Goal: Task Accomplishment & Management: Manage account settings

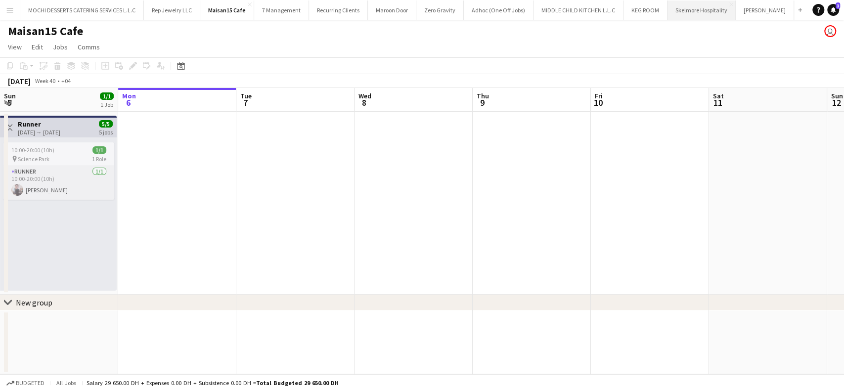
click at [678, 9] on button "Skelmore Hospitality Close" at bounding box center [702, 9] width 68 height 19
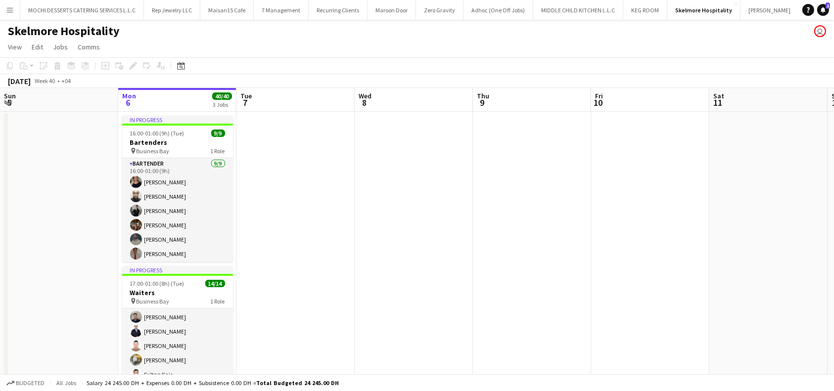
click at [801, 9] on button "Add" at bounding box center [805, 10] width 8 height 8
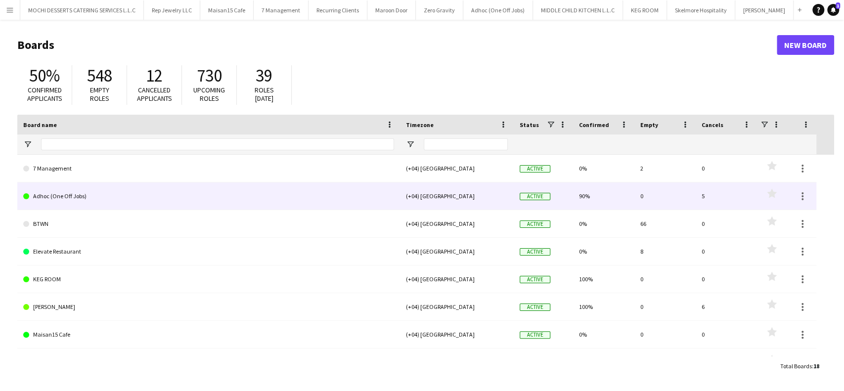
click at [88, 197] on link "Adhoc (One Off Jobs)" at bounding box center [208, 196] width 371 height 28
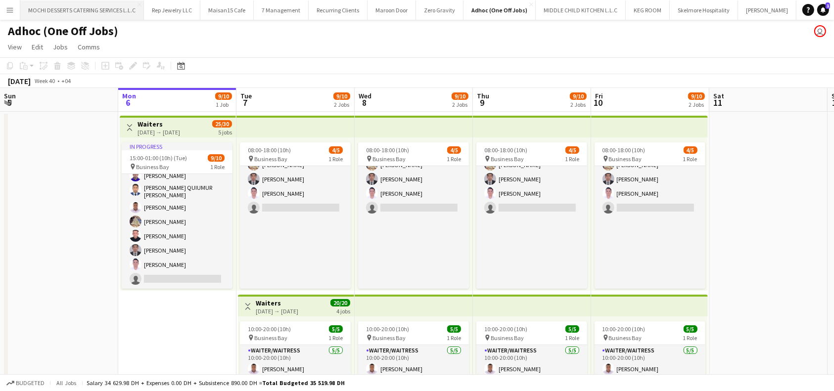
click at [100, 10] on button "MOCHI DESSERTS CATERING SERVICES L.L.C Close" at bounding box center [82, 9] width 124 height 19
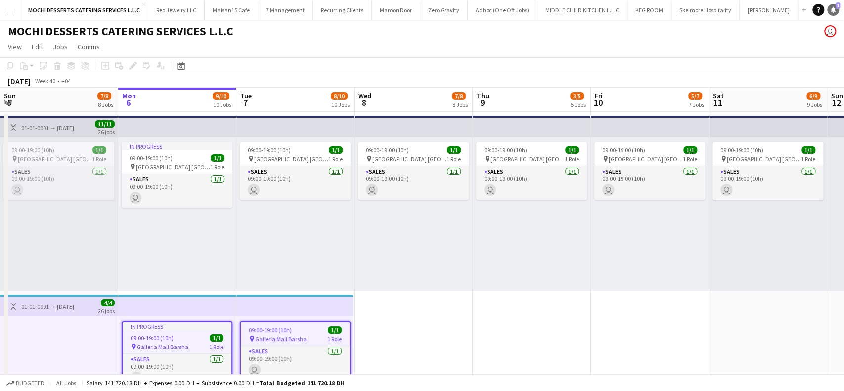
click at [830, 9] on icon "Notifications" at bounding box center [833, 10] width 6 height 6
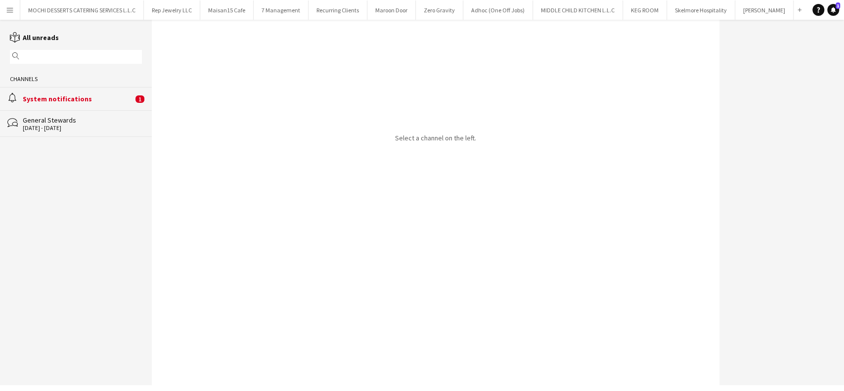
click at [94, 103] on div "System notifications" at bounding box center [78, 98] width 110 height 9
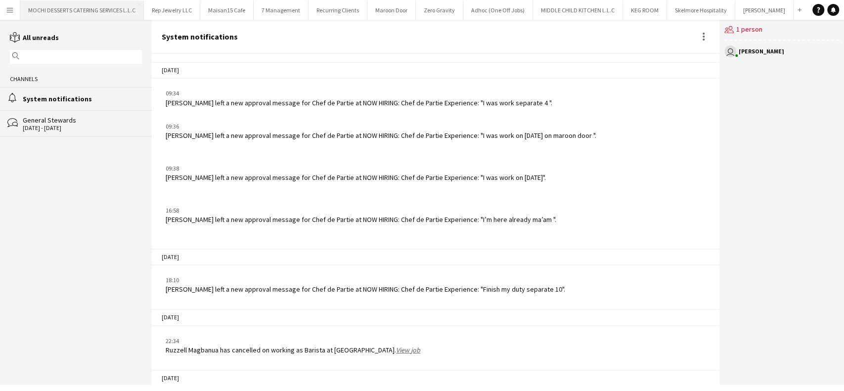
click at [31, 6] on button "MOCHI DESSERTS CATERING SERVICES L.L.C Close" at bounding box center [82, 9] width 124 height 19
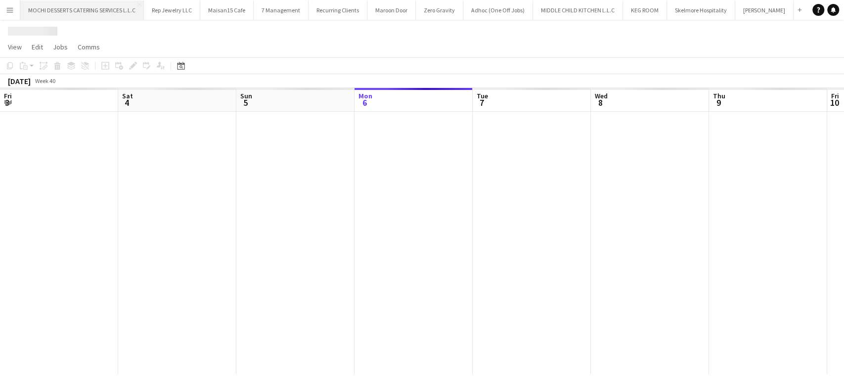
scroll to position [0, 236]
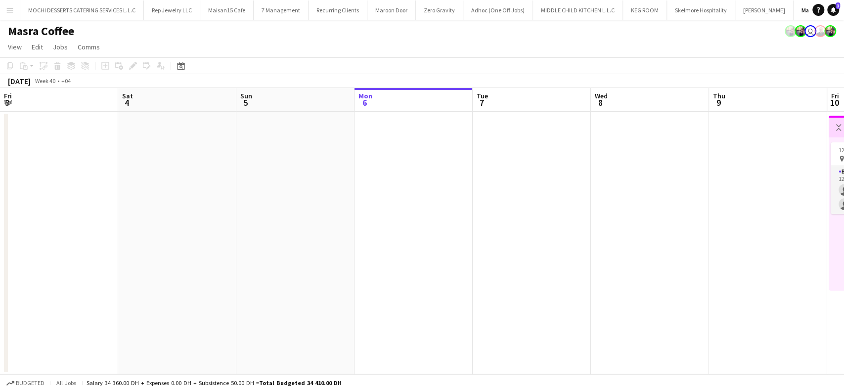
scroll to position [0, 9]
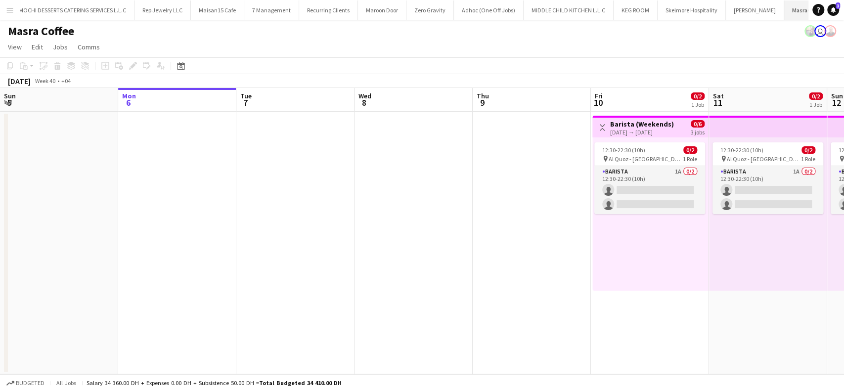
click at [784, 7] on button "Masra Coffee Close" at bounding box center [809, 9] width 50 height 19
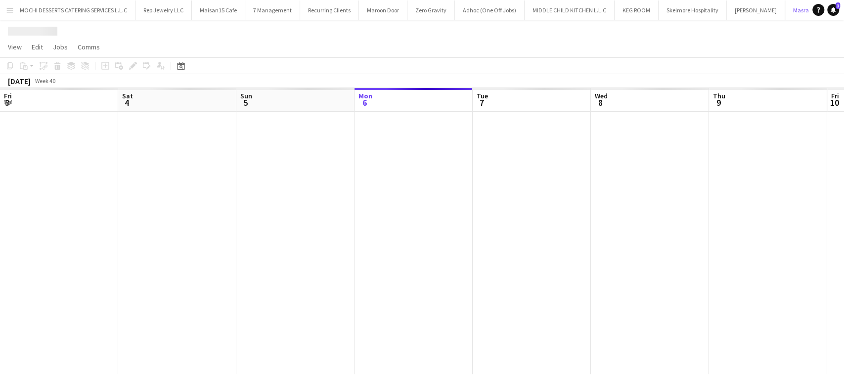
scroll to position [0, 236]
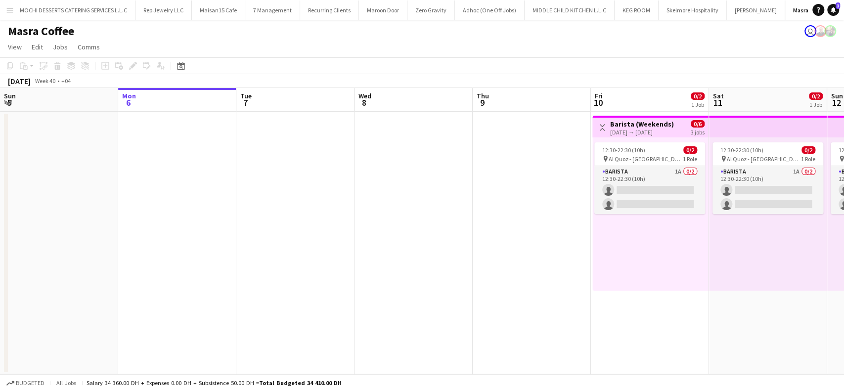
click at [638, 121] on h3 "Barista (Weekends)" at bounding box center [642, 124] width 64 height 9
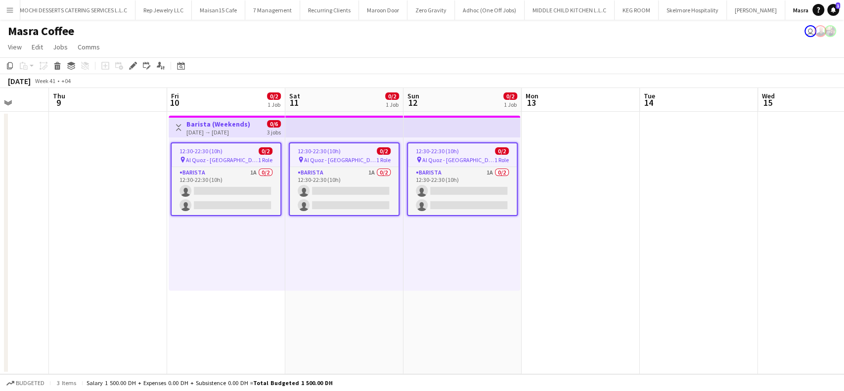
scroll to position [0, 304]
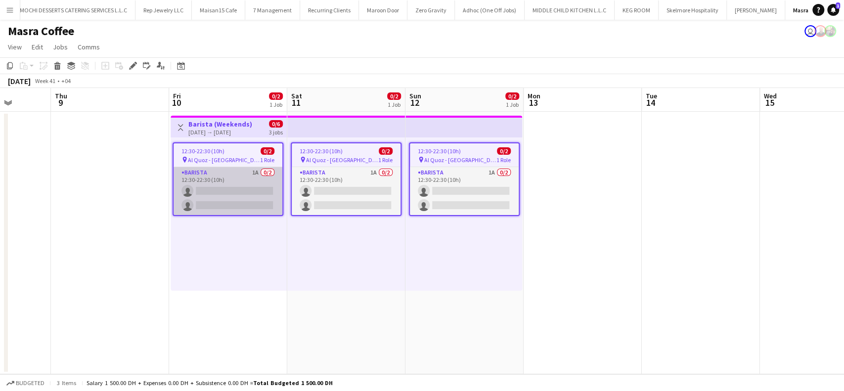
click at [254, 184] on app-card-role "Barista 1A 0/2 12:30-22:30 (10h) single-neutral-actions single-neutral-actions" at bounding box center [228, 191] width 109 height 48
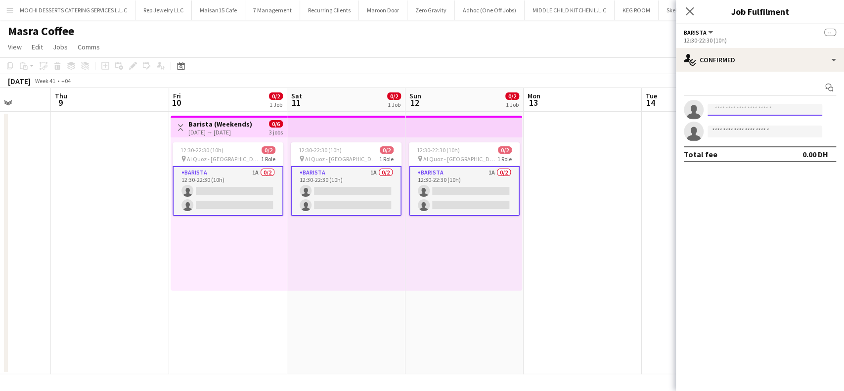
click at [731, 110] on input at bounding box center [765, 110] width 115 height 12
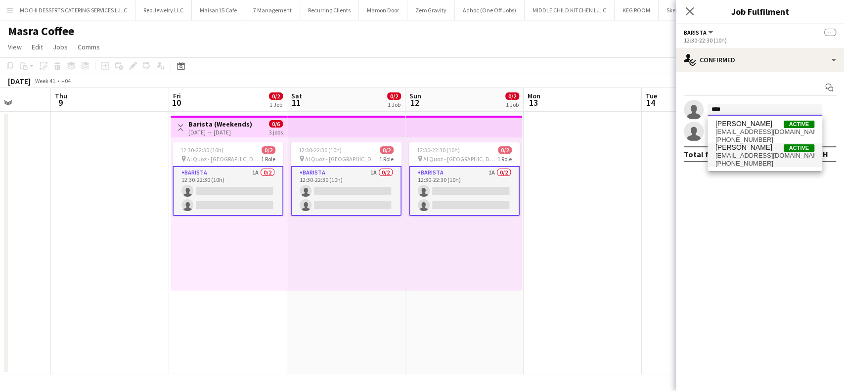
type input "****"
click at [734, 157] on span "joooeyjardiel@icloud.com" at bounding box center [765, 156] width 99 height 8
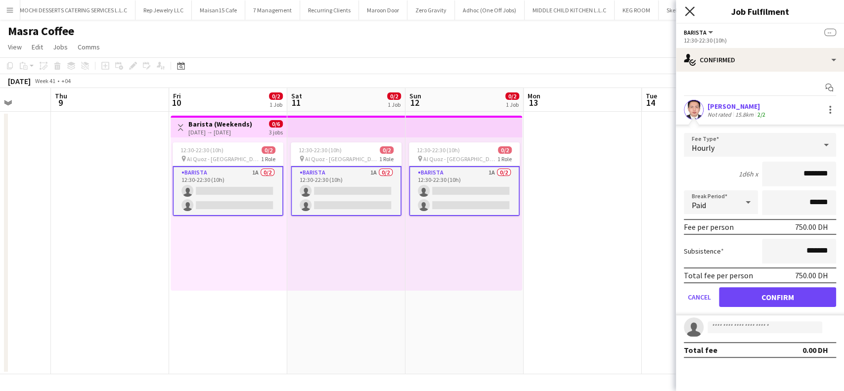
click at [691, 10] on icon at bounding box center [689, 10] width 9 height 9
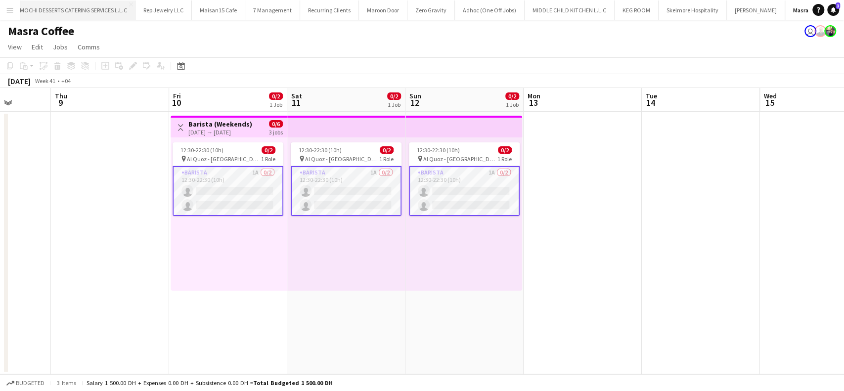
click at [85, 1] on button "MOCHI DESSERTS CATERING SERVICES L.L.C Close" at bounding box center [74, 9] width 124 height 19
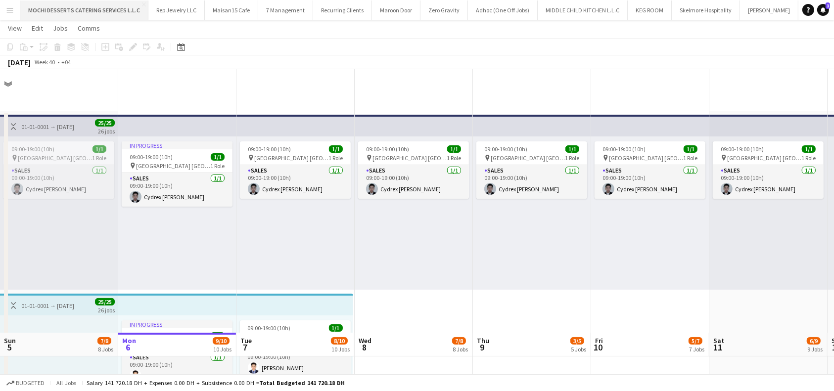
scroll to position [264, 0]
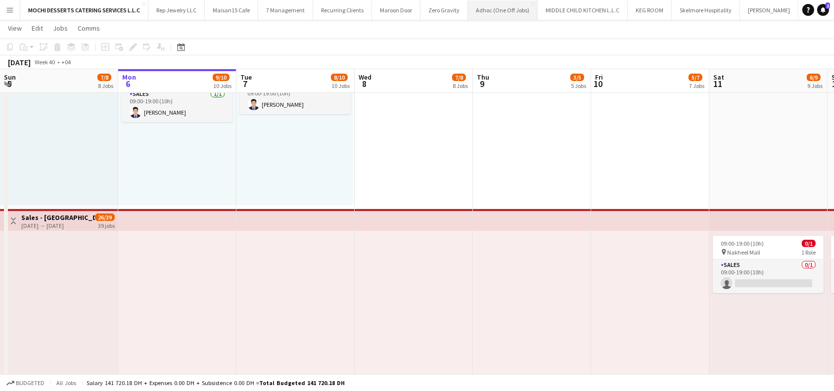
click at [514, 10] on button "Adhoc (One Off Jobs) Close" at bounding box center [503, 9] width 70 height 19
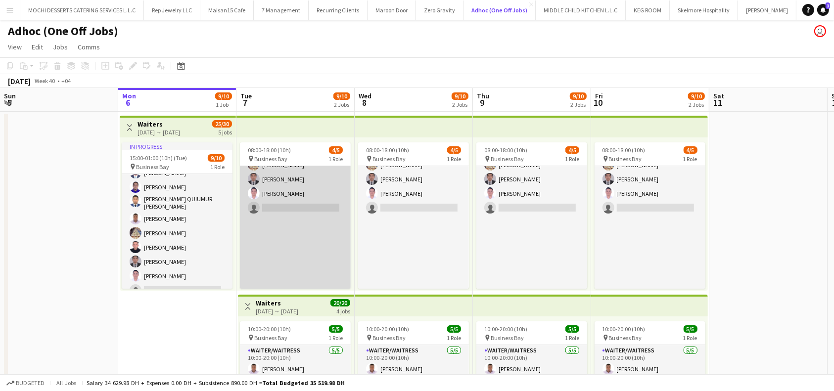
scroll to position [0, 0]
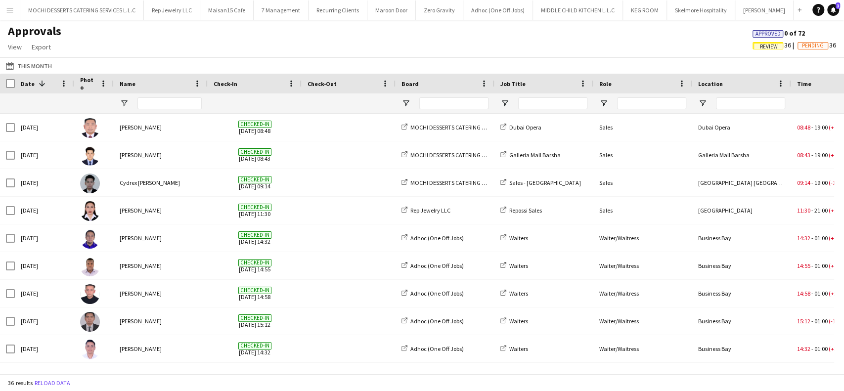
click at [764, 46] on span "Review" at bounding box center [769, 47] width 18 height 6
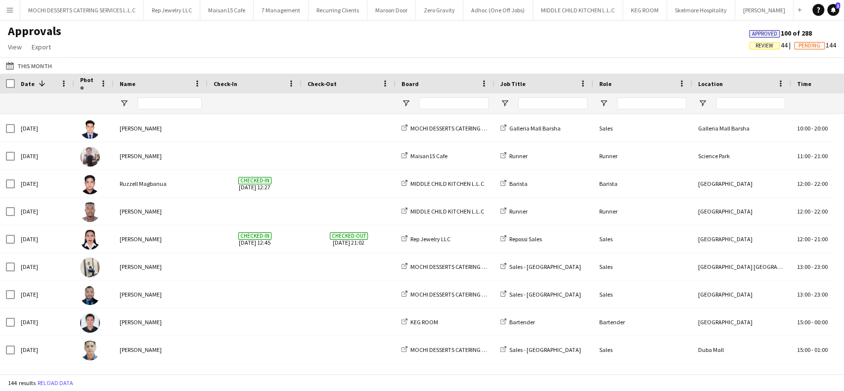
click at [759, 48] on span "Review" at bounding box center [765, 46] width 18 height 6
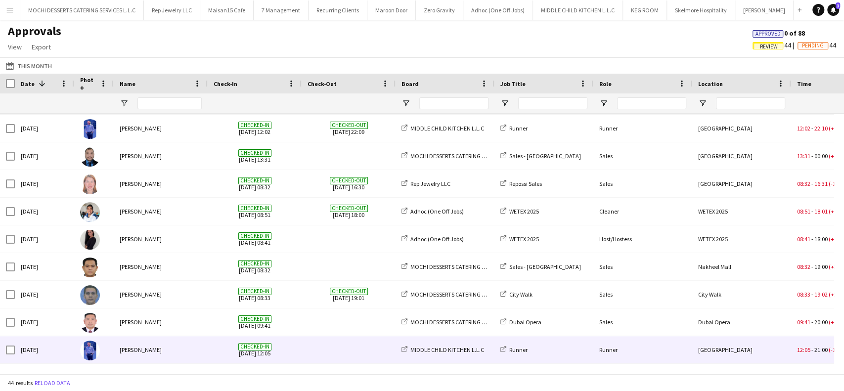
click at [248, 346] on span "Checked-in" at bounding box center [254, 346] width 33 height 7
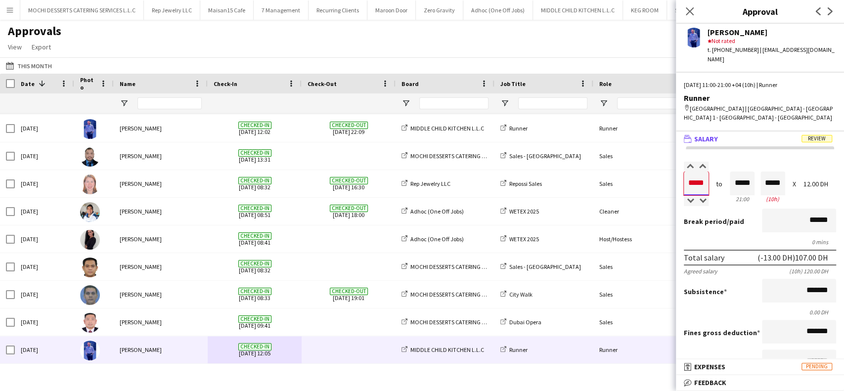
drag, startPoint x: 704, startPoint y: 173, endPoint x: 627, endPoint y: 176, distance: 77.2
click at [627, 176] on body "Menu Boards Boards Boards All jobs Status Workforce Workforce My Workforce Recr…" at bounding box center [422, 195] width 844 height 391
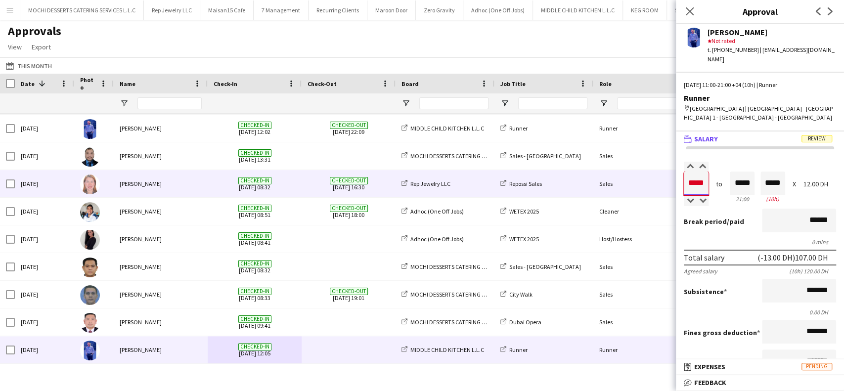
type input "*****"
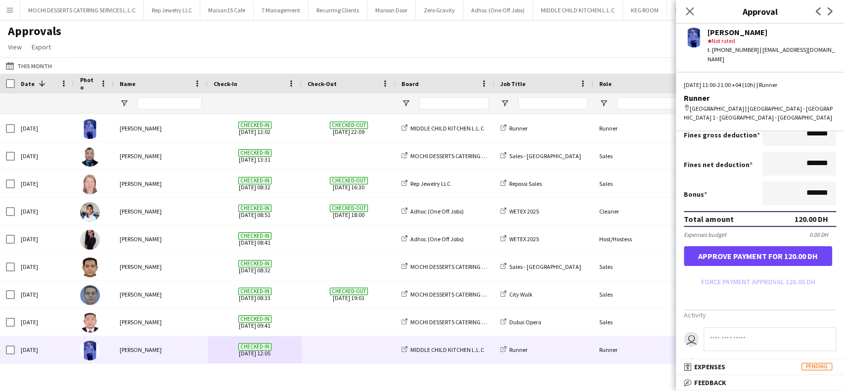
type input "*****"
click at [787, 251] on button "Approve payment for 120.00 DH" at bounding box center [758, 256] width 148 height 20
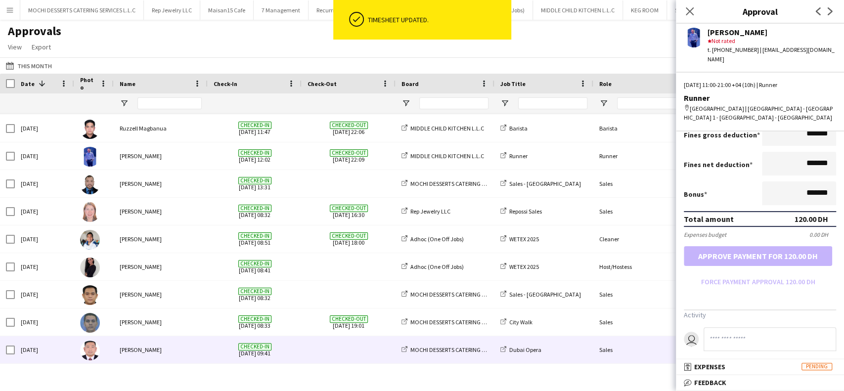
click at [154, 355] on div "[PERSON_NAME]" at bounding box center [161, 349] width 94 height 27
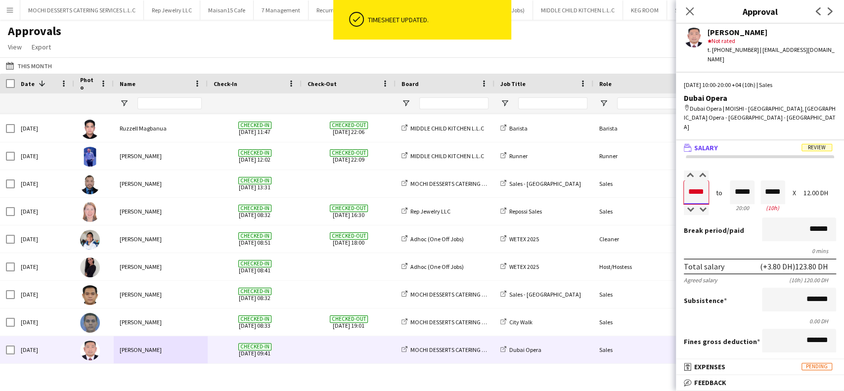
drag, startPoint x: 703, startPoint y: 173, endPoint x: 632, endPoint y: 174, distance: 70.7
click at [632, 174] on body "ok-circled Timesheet updated. Menu Boards Boards Boards All jobs Status Workfor…" at bounding box center [422, 195] width 844 height 391
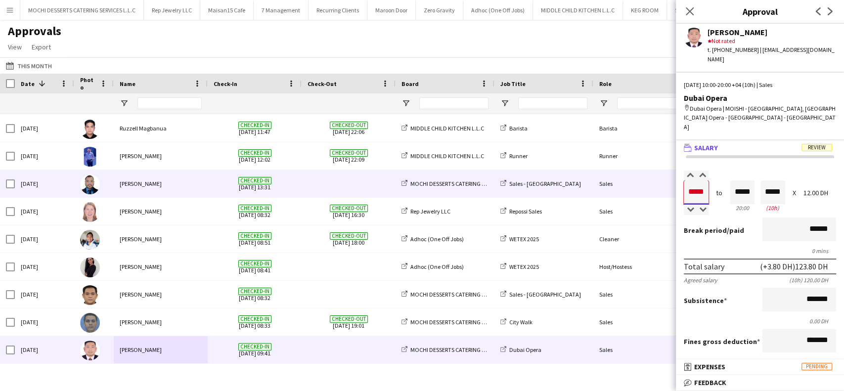
type input "*****"
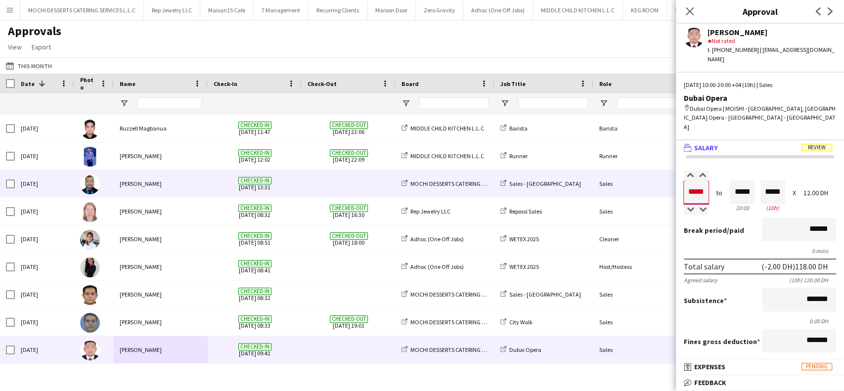
type input "*****"
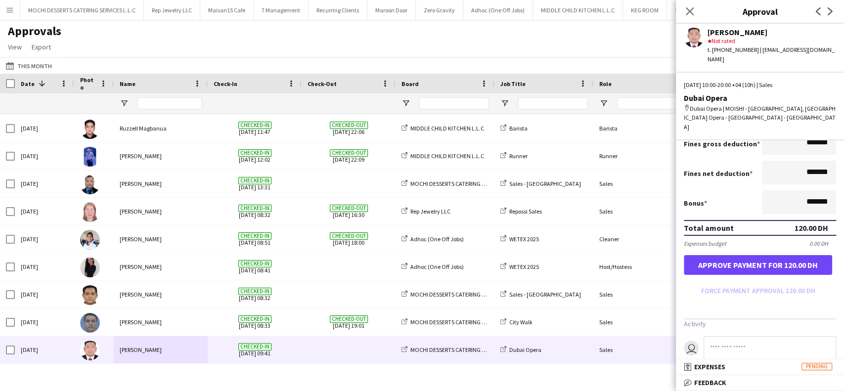
type input "*****"
click at [784, 255] on button "Approve payment for 120.00 DH" at bounding box center [758, 265] width 148 height 20
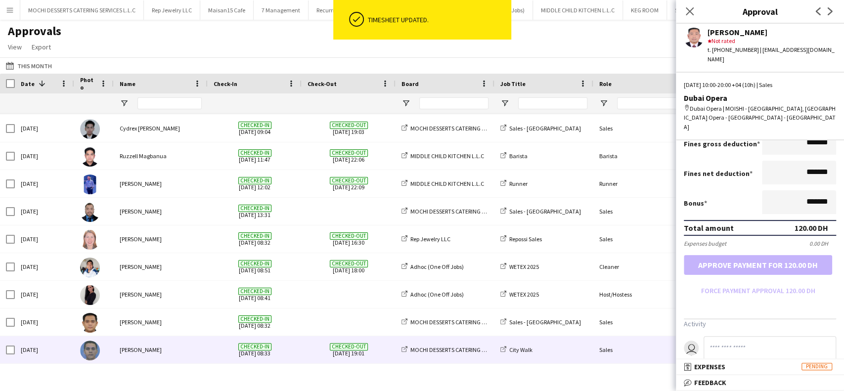
drag, startPoint x: 143, startPoint y: 356, endPoint x: 251, endPoint y: 350, distance: 108.0
click at [142, 356] on div "Cloyd Napalan" at bounding box center [161, 349] width 94 height 27
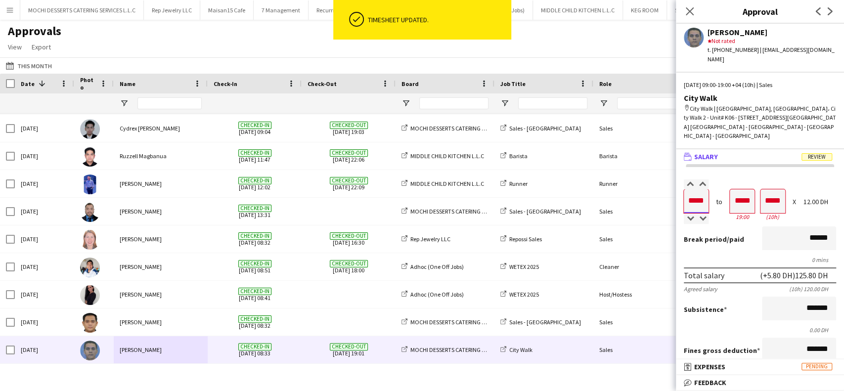
drag, startPoint x: 706, startPoint y: 182, endPoint x: 649, endPoint y: 184, distance: 57.4
click at [649, 184] on body "ok-circled Timesheet updated. Menu Boards Boards Boards All jobs Status Workfor…" at bounding box center [422, 195] width 844 height 391
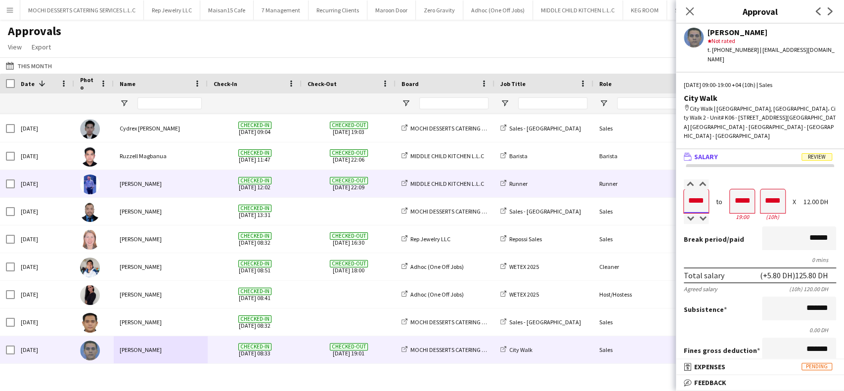
type input "*****"
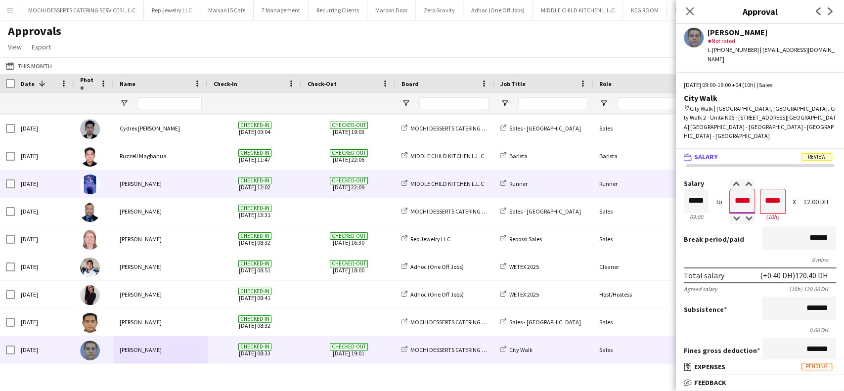
type input "*****"
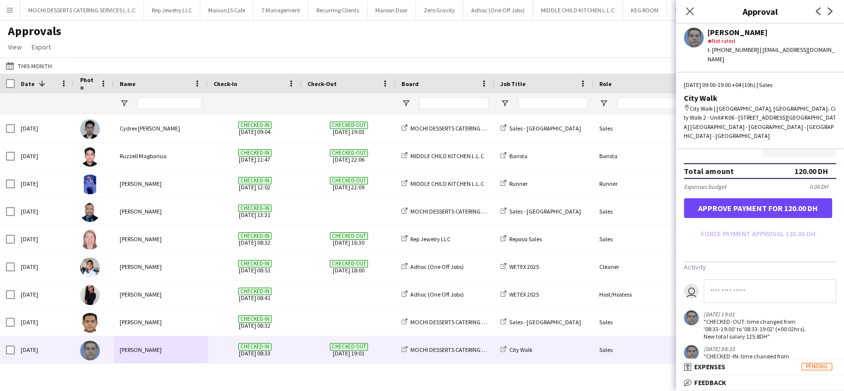
type input "*****"
click at [783, 198] on button "Approve payment for 120.00 DH" at bounding box center [758, 208] width 148 height 20
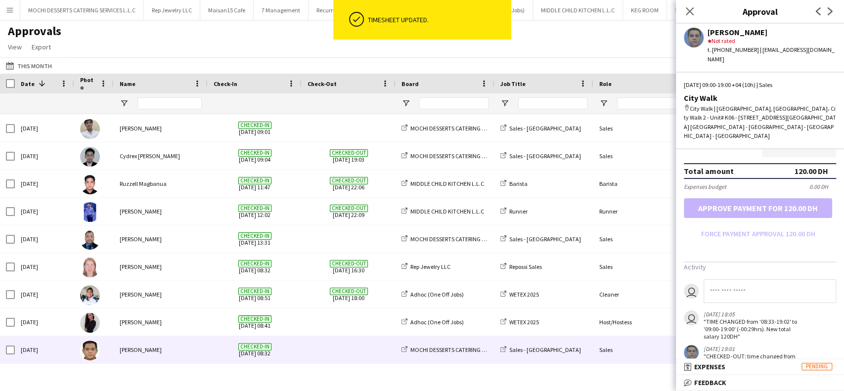
click at [163, 358] on div "JOAL LOPEZ" at bounding box center [161, 349] width 94 height 27
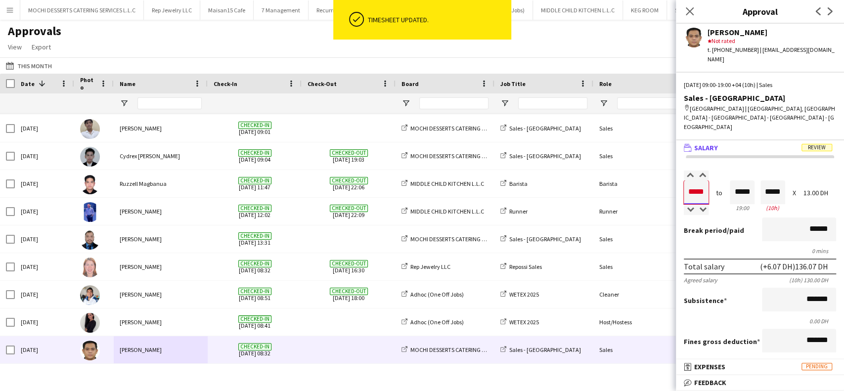
drag, startPoint x: 705, startPoint y: 184, endPoint x: 669, endPoint y: 186, distance: 36.7
click at [669, 186] on body "ok-circled Timesheet updated. Menu Boards Boards Boards All jobs Status Workfor…" at bounding box center [422, 195] width 844 height 391
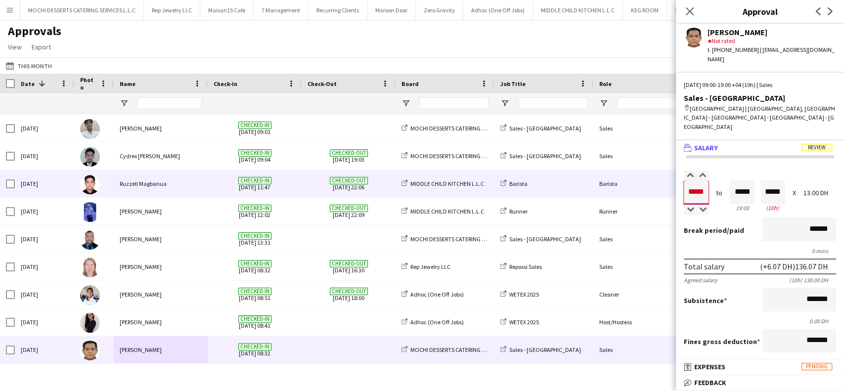
type input "*****"
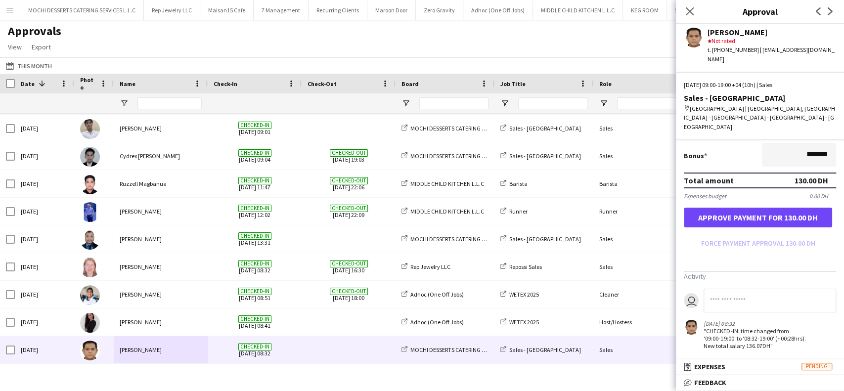
type input "*****"
click at [762, 208] on button "Approve payment for 130.00 DH" at bounding box center [758, 218] width 148 height 20
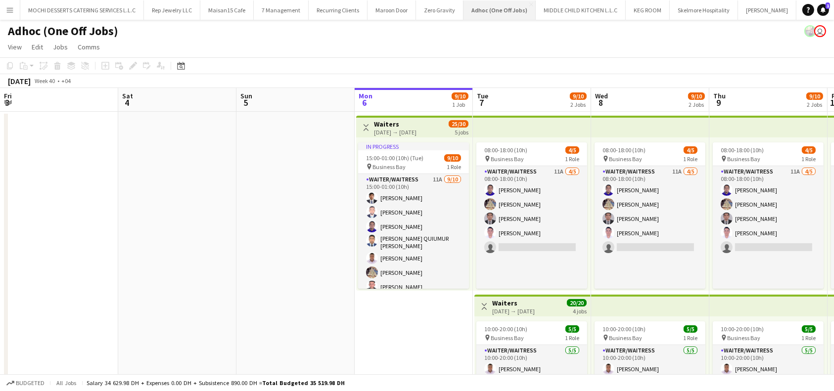
scroll to position [0, 236]
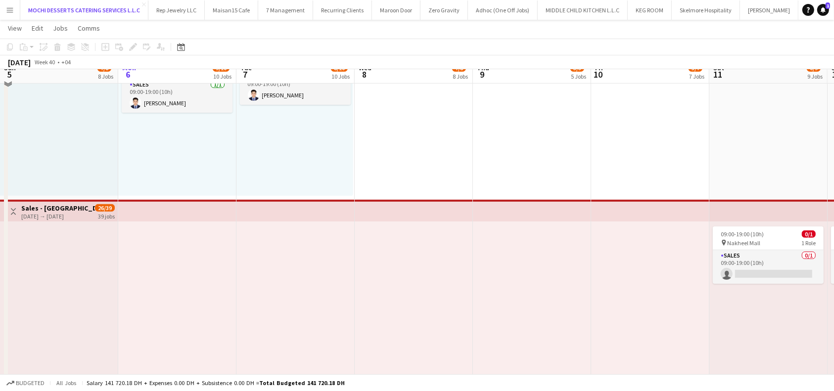
scroll to position [264, 0]
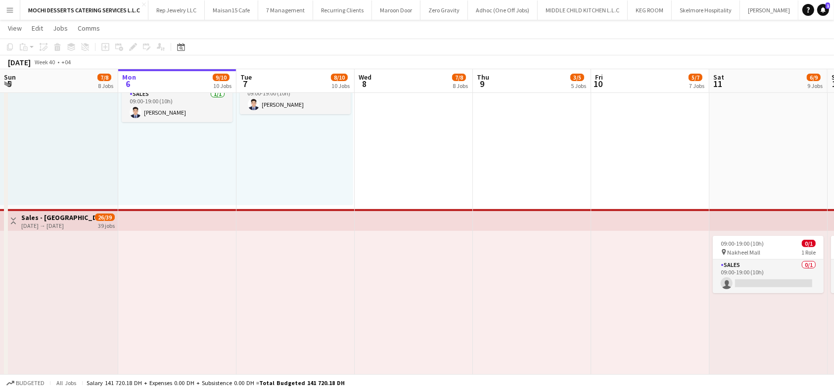
click at [75, 220] on h3 "Sales - [GEOGRAPHIC_DATA]" at bounding box center [58, 217] width 74 height 9
click at [180, 222] on app-top-bar at bounding box center [177, 220] width 118 height 22
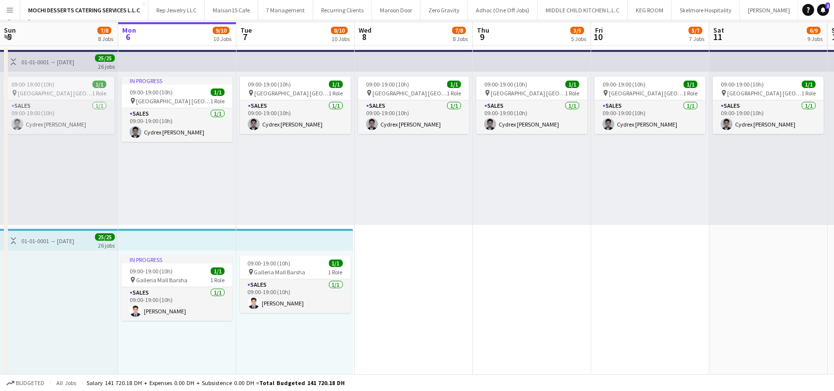
scroll to position [0, 0]
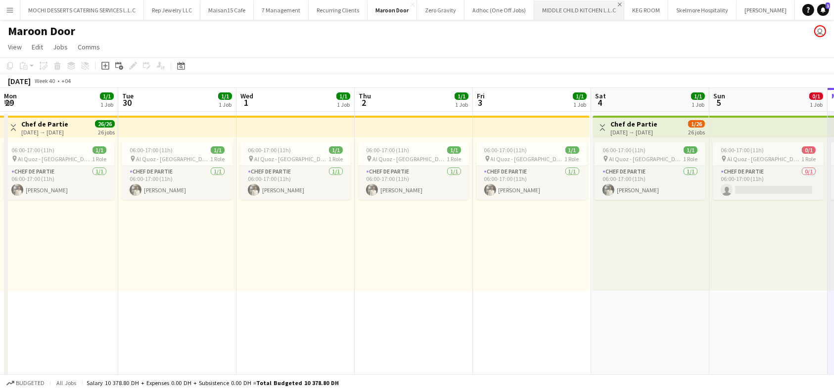
scroll to position [0, 340]
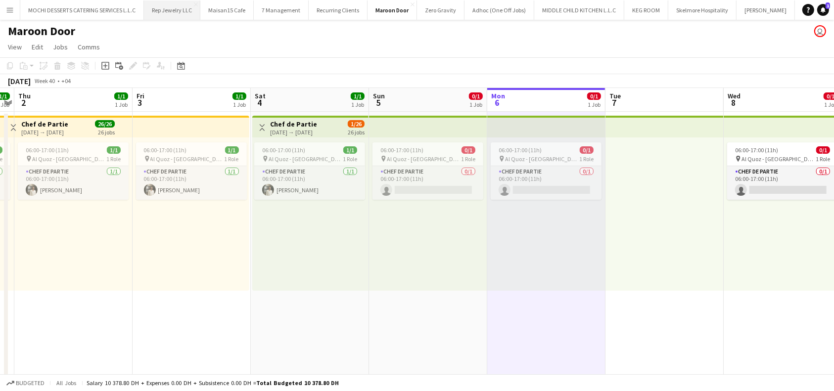
click at [162, 11] on button "Rep Jewelry LLC Close" at bounding box center [172, 9] width 56 height 19
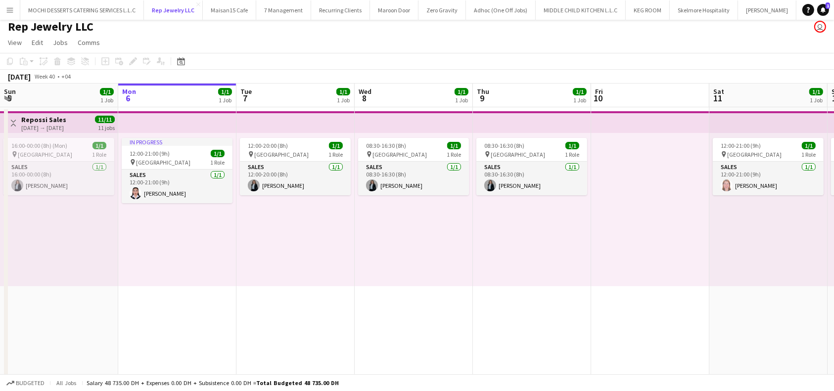
scroll to position [9, 0]
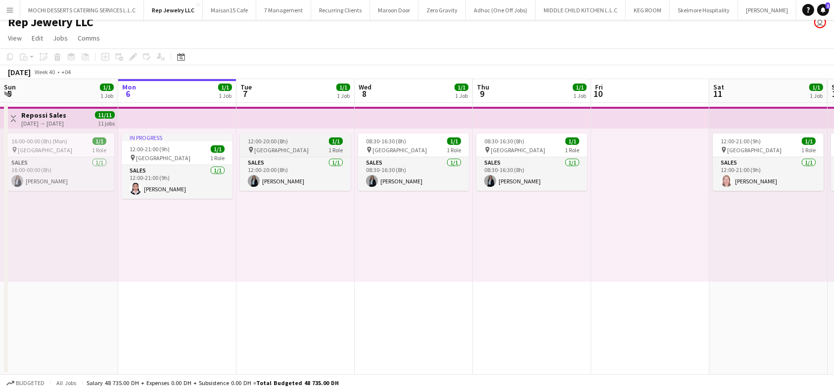
click at [293, 144] on div "12:00-20:00 (8h) 1/1" at bounding box center [295, 140] width 111 height 7
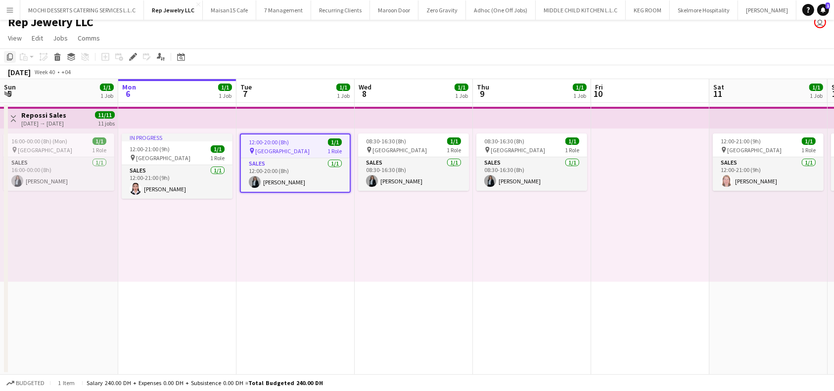
click at [7, 58] on icon at bounding box center [10, 56] width 6 height 7
click at [170, 225] on div "In progress 12:00-21:00 (9h) 1/1 pin Dubai Mall 1 Role Sales [DATE] 12:00-21:00…" at bounding box center [177, 205] width 118 height 153
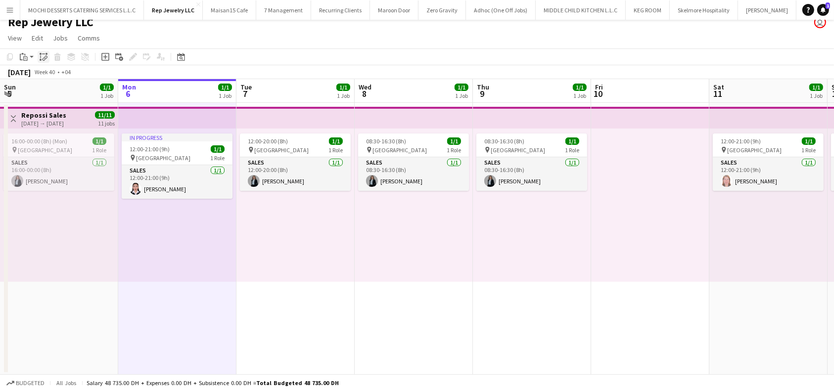
click at [44, 59] on icon "Paste linked Job" at bounding box center [44, 57] width 8 height 8
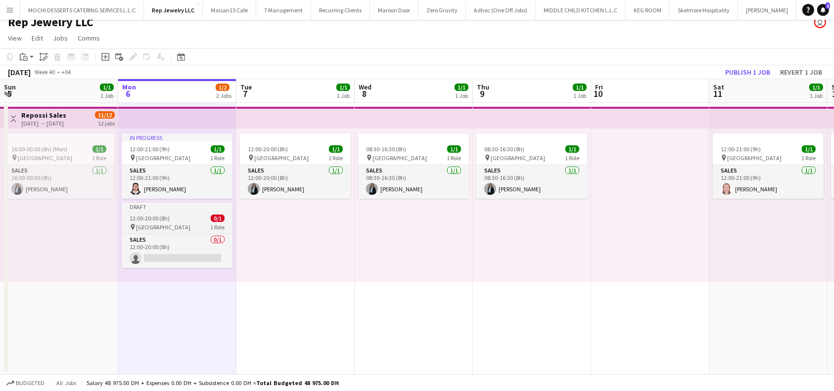
click at [182, 215] on div "12:00-20:00 (8h) 0/1" at bounding box center [177, 218] width 111 height 7
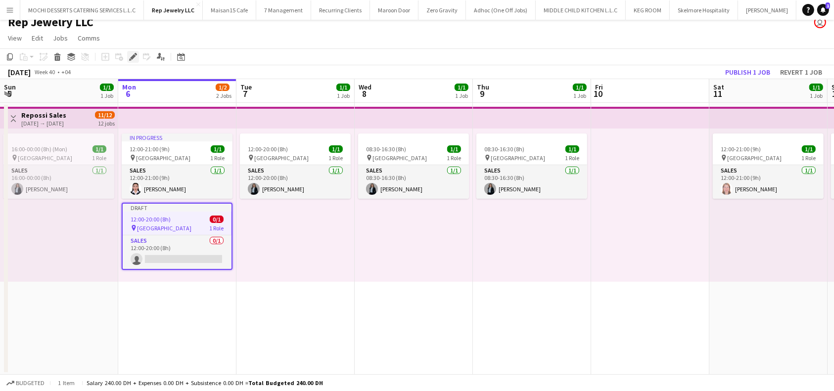
click at [129, 55] on icon "Edit" at bounding box center [133, 57] width 8 height 8
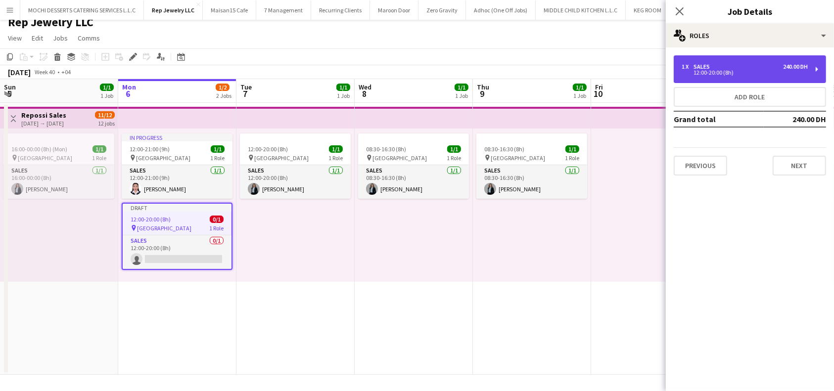
click at [819, 71] on div "1 x Sales 240.00 DH 12:00-20:00 (8h)" at bounding box center [750, 69] width 152 height 28
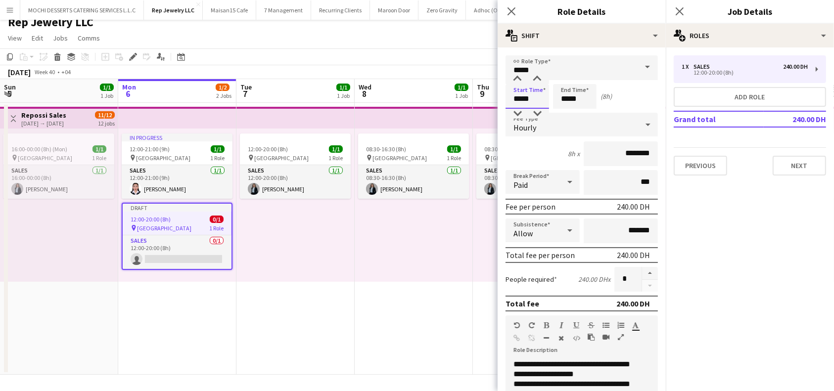
drag, startPoint x: 536, startPoint y: 99, endPoint x: 502, endPoint y: 94, distance: 33.5
click at [502, 94] on form "**********" at bounding box center [582, 322] width 168 height 535
type input "*****"
click at [741, 284] on mat-expansion-panel "pencil3 General details 1 x Sales 240.00 DH 12:00-20:00 (8h) Add role Grand tot…" at bounding box center [750, 219] width 168 height 344
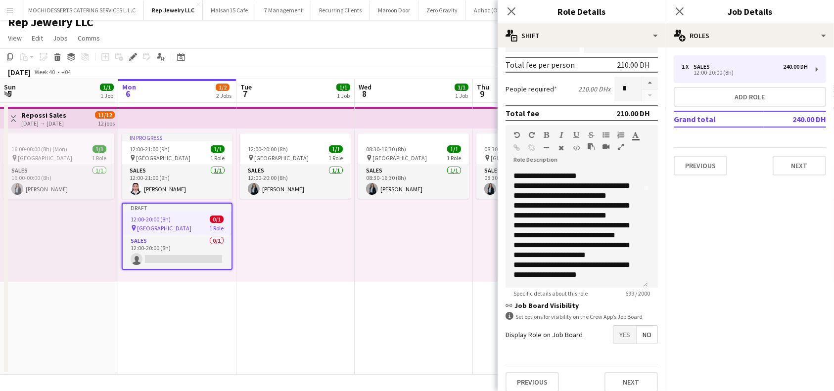
scroll to position [198, 0]
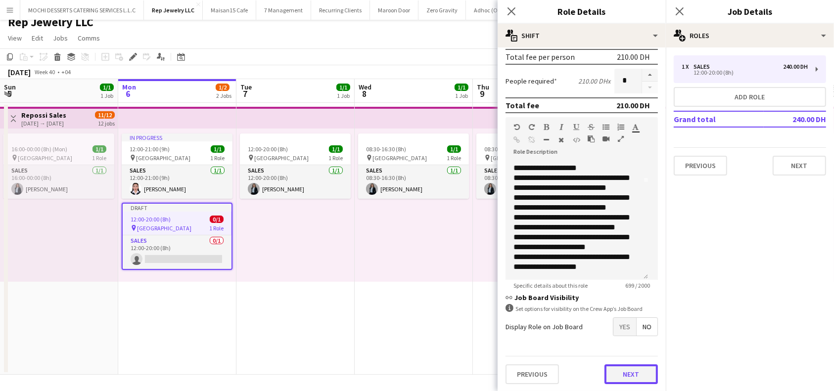
click at [620, 371] on button "Next" at bounding box center [630, 374] width 53 height 20
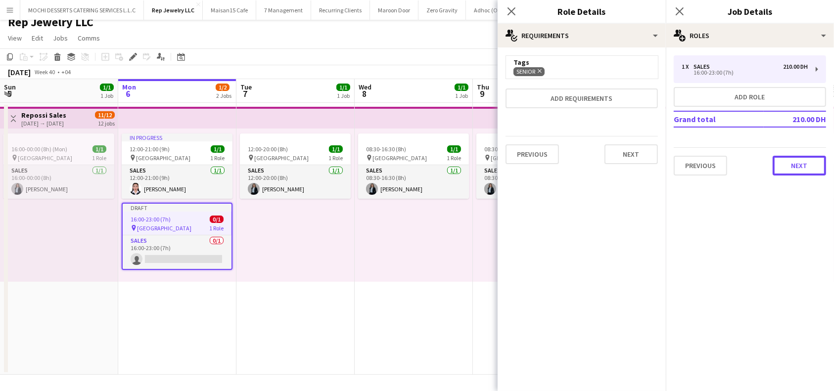
drag, startPoint x: 786, startPoint y: 162, endPoint x: 791, endPoint y: 171, distance: 10.6
click at [786, 164] on button "Next" at bounding box center [798, 166] width 53 height 20
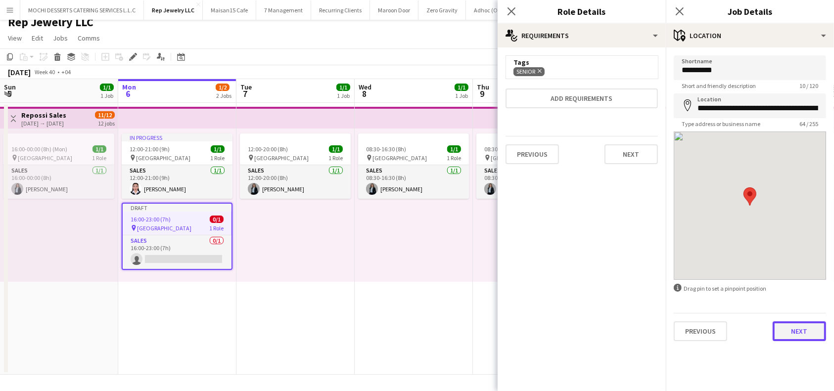
click at [794, 337] on button "Next" at bounding box center [798, 331] width 53 height 20
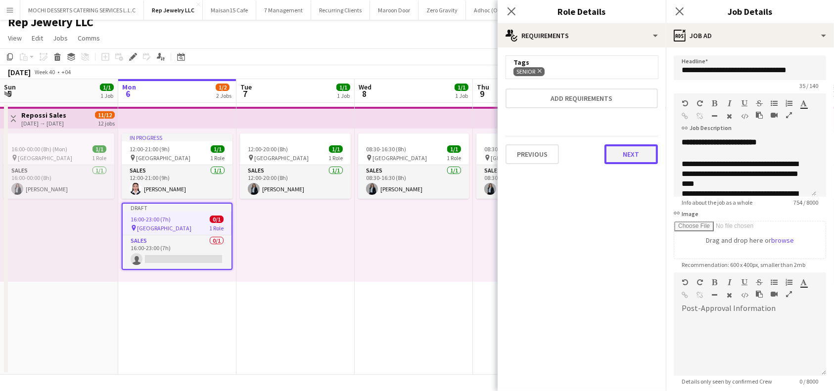
click at [642, 156] on button "Next" at bounding box center [630, 154] width 53 height 20
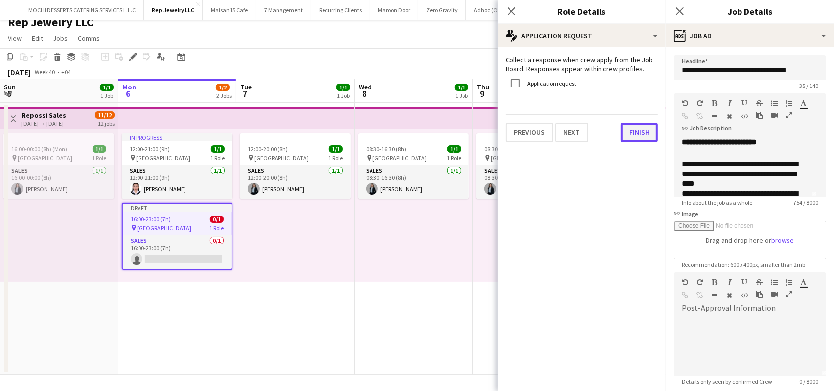
click at [637, 133] on button "Finish" at bounding box center [639, 133] width 37 height 20
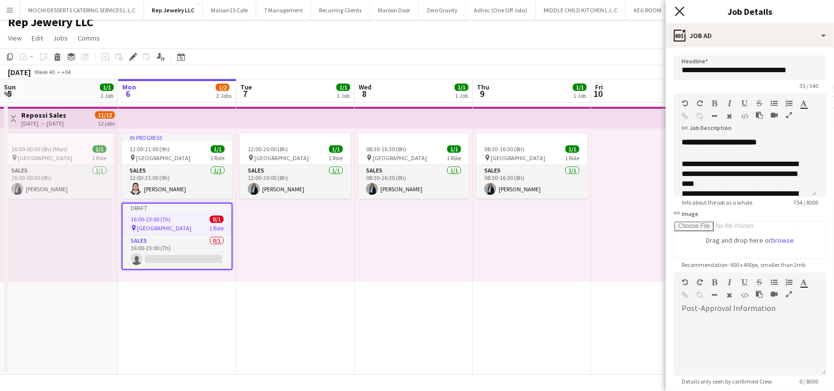
click at [682, 12] on icon "Close pop-in" at bounding box center [679, 10] width 9 height 9
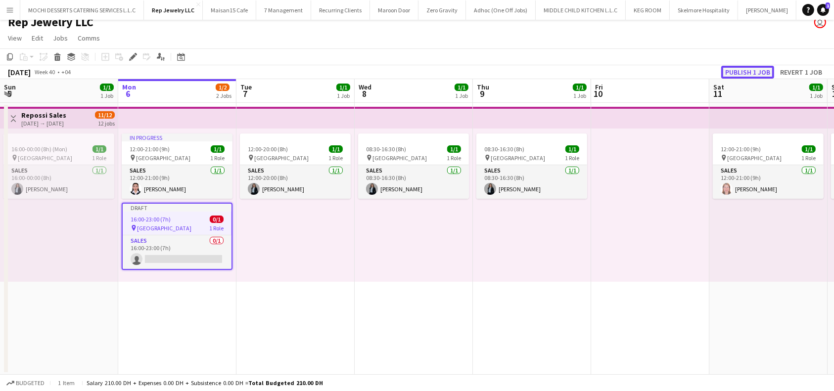
click at [758, 72] on button "Publish 1 job" at bounding box center [747, 72] width 53 height 13
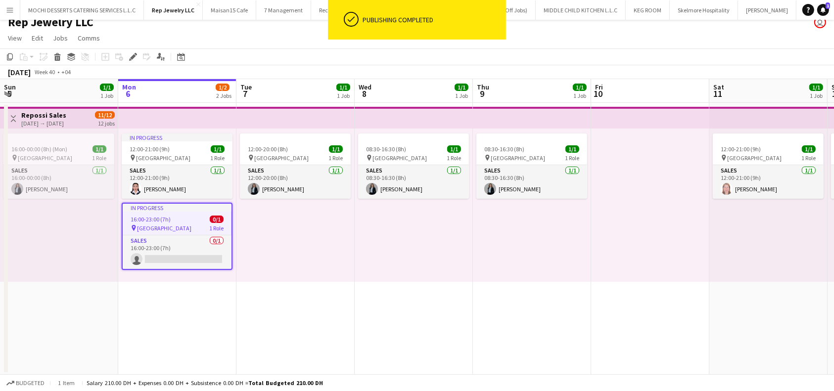
click at [179, 219] on div "16:00-23:00 (7h) 0/1" at bounding box center [177, 219] width 109 height 7
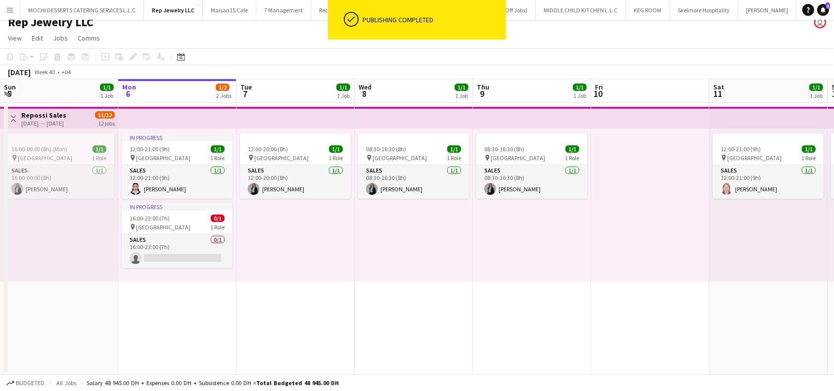
click at [166, 200] on div "In progress 12:00-21:00 (9h) 1/1 pin Dubai Mall 1 Role Sales 1/1 12:00-21:00 (9…" at bounding box center [177, 205] width 118 height 153
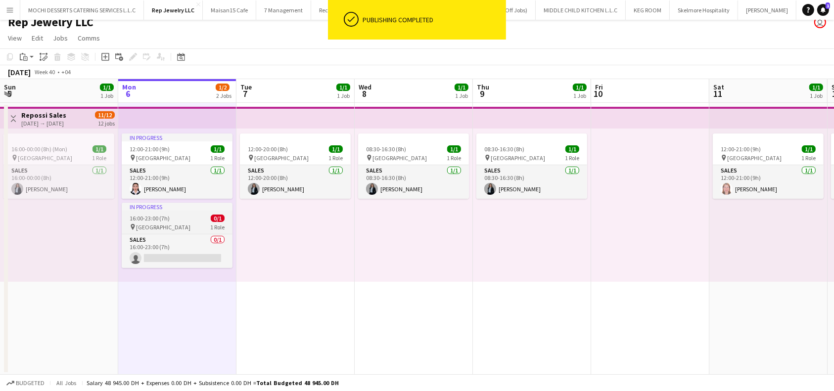
click at [170, 225] on div "pin Dubai Mall 1 Role" at bounding box center [177, 227] width 111 height 8
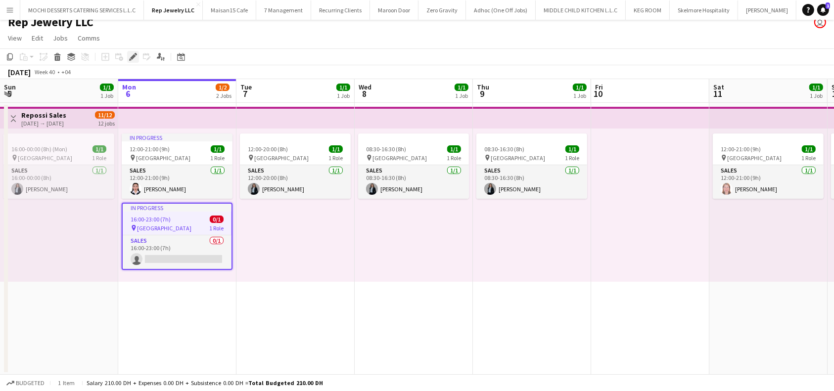
click at [133, 53] on icon "Edit" at bounding box center [133, 57] width 8 height 8
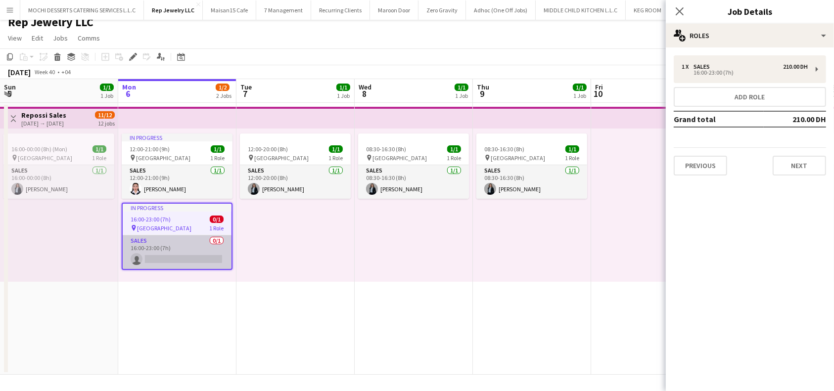
click at [169, 265] on app-card-role "Sales 0/1 16:00-23:00 (7h) single-neutral-actions" at bounding box center [177, 252] width 109 height 34
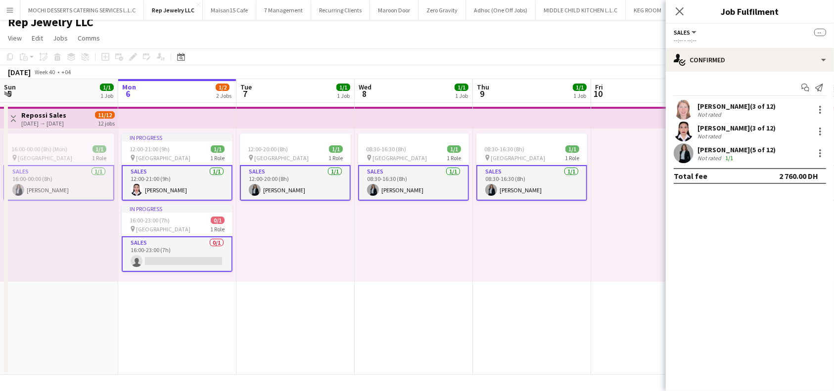
click at [176, 258] on app-card-role "Sales 0/1 16:00-23:00 (7h) single-neutral-actions" at bounding box center [177, 254] width 111 height 36
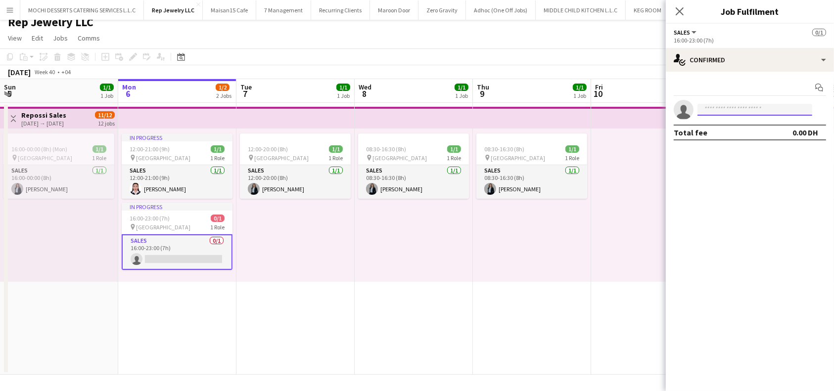
click at [723, 113] on input at bounding box center [754, 110] width 115 height 12
type input "***"
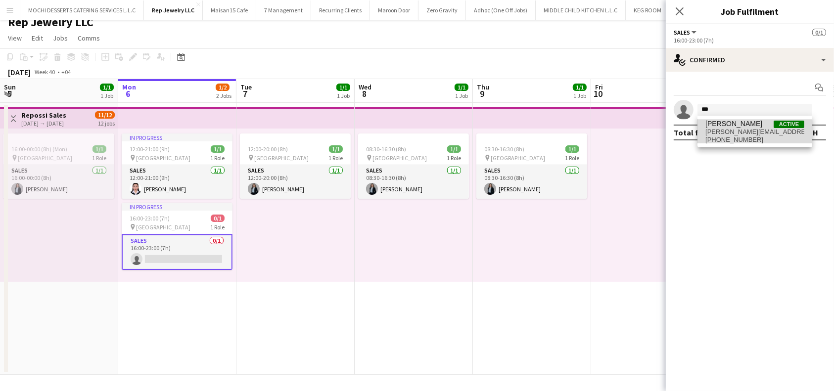
click at [751, 137] on span "+971585833963" at bounding box center [754, 140] width 99 height 8
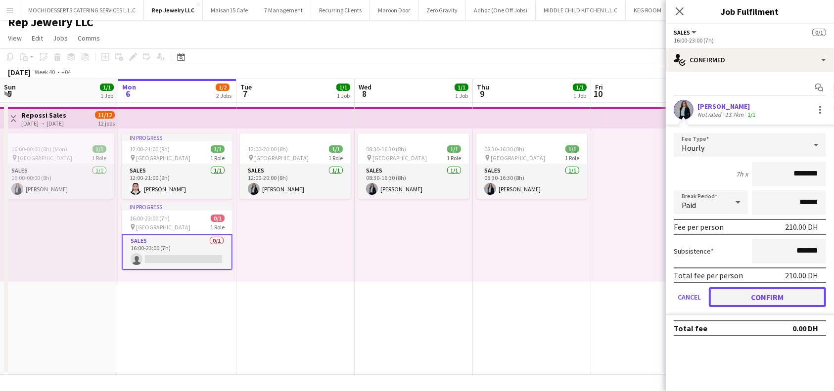
click at [772, 295] on button "Confirm" at bounding box center [767, 297] width 117 height 20
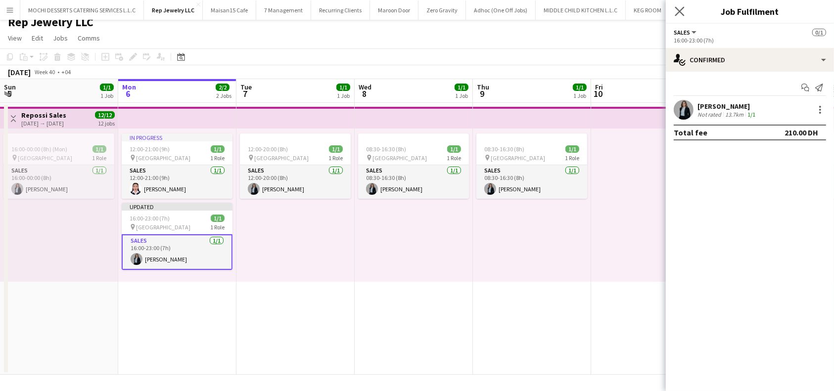
click at [684, 12] on icon "Close pop-in" at bounding box center [679, 10] width 9 height 9
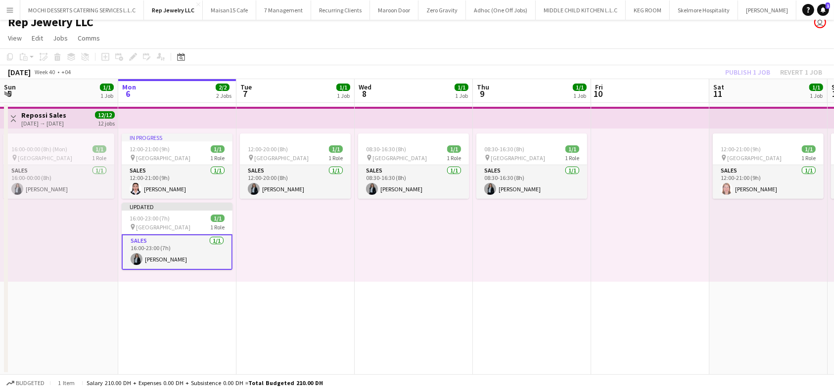
click at [759, 72] on div "Publish 1 job Revert 1 job" at bounding box center [773, 72] width 121 height 13
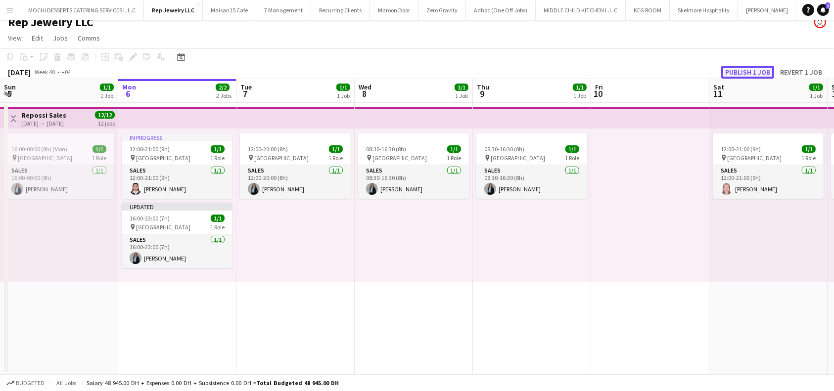
click at [745, 74] on button "Publish 1 job" at bounding box center [747, 72] width 53 height 13
click at [144, 157] on span "[GEOGRAPHIC_DATA]" at bounding box center [163, 157] width 54 height 7
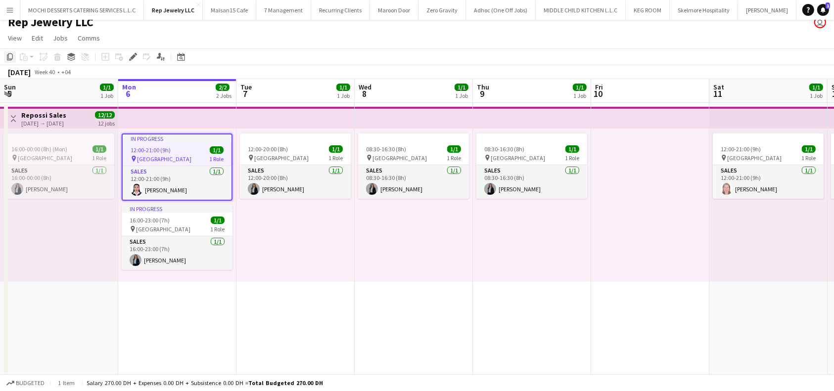
click at [7, 57] on icon at bounding box center [10, 56] width 6 height 7
click at [9, 56] on icon "Copy" at bounding box center [10, 57] width 8 height 8
click at [267, 219] on div "12:00-20:00 (8h) 1/1 pin Dubai Mall 1 Role Sales 1/1 12:00-20:00 (8h) Sawsan Fa…" at bounding box center [295, 205] width 118 height 153
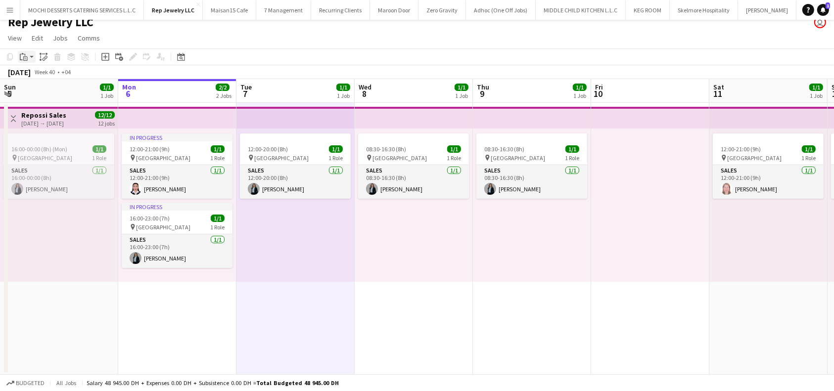
click at [29, 57] on app-action-btn "Paste" at bounding box center [27, 57] width 18 height 12
click at [42, 91] on link "Paste with crew Ctrl+Shift+V" at bounding box center [72, 92] width 93 height 9
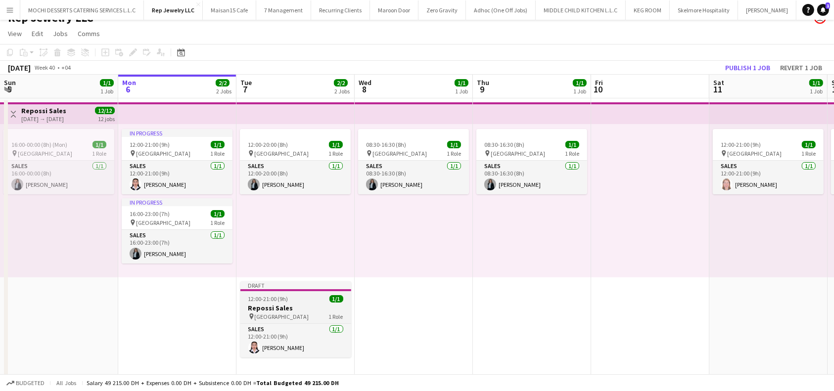
scroll to position [17, 0]
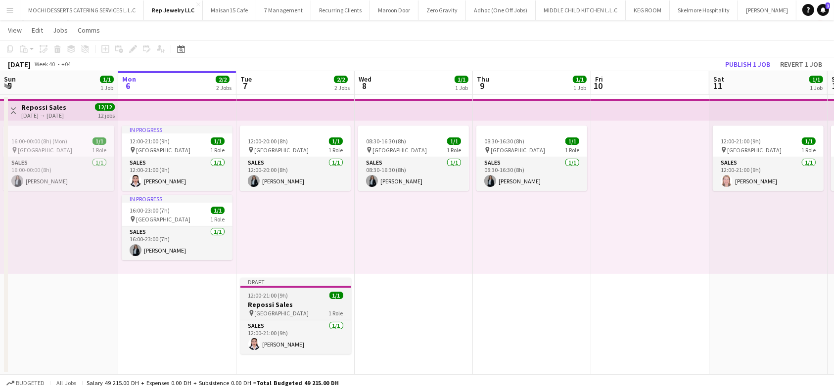
click at [316, 295] on div "12:00-21:00 (9h) 1/1" at bounding box center [295, 295] width 111 height 7
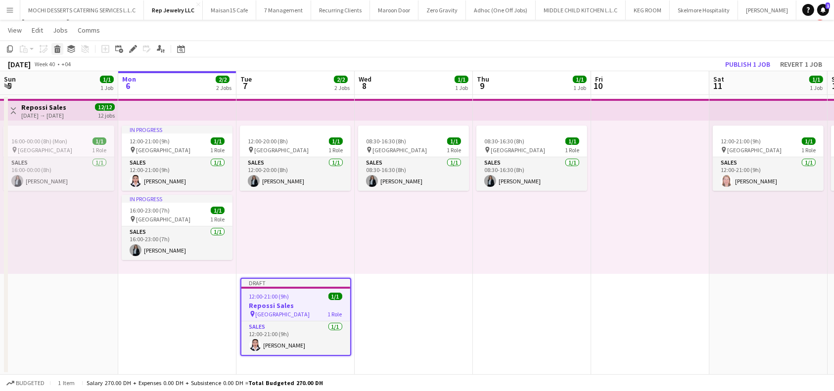
click at [57, 46] on icon at bounding box center [57, 46] width 6 height 2
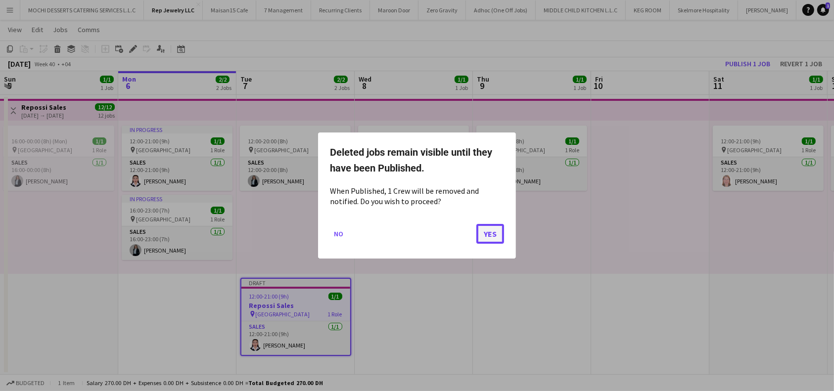
click at [496, 228] on button "Yes" at bounding box center [490, 234] width 28 height 20
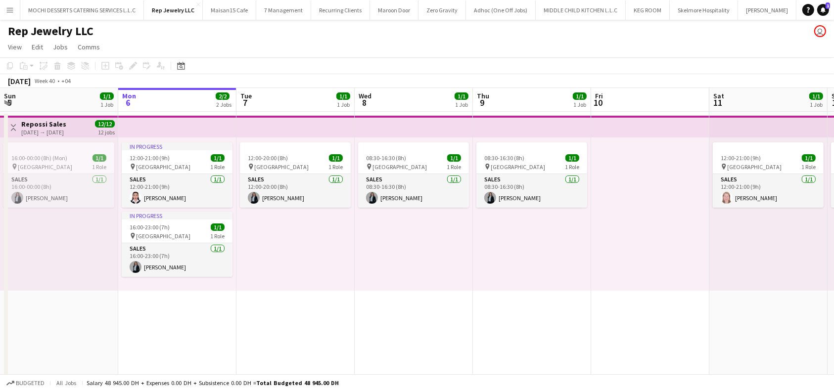
scroll to position [9, 0]
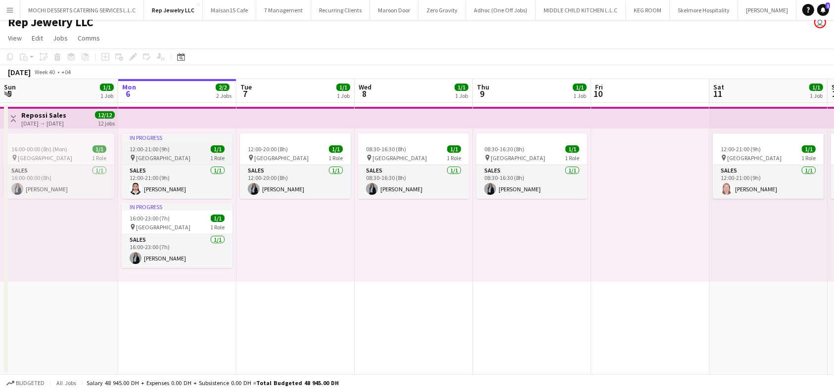
click at [170, 161] on app-job-card "In progress 12:00-21:00 (9h) 1/1 pin Dubai Mall 1 Role Sales 1/1 12:00-21:00 (9…" at bounding box center [177, 166] width 111 height 65
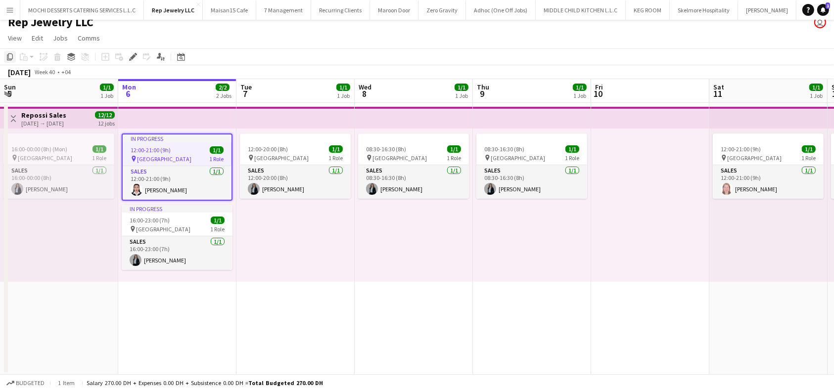
click at [9, 54] on icon "Copy" at bounding box center [10, 57] width 8 height 8
click at [292, 220] on div "12:00-20:00 (8h) 1/1 pin Dubai Mall 1 Role Sales 1/1 12:00-20:00 (8h) Sawsan Fa…" at bounding box center [295, 205] width 118 height 153
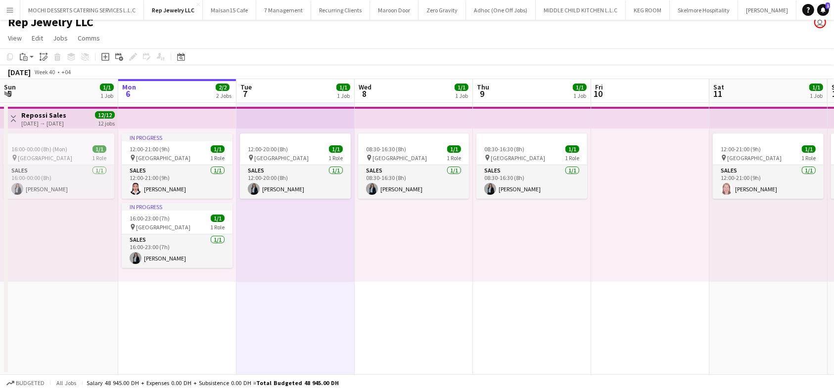
click at [285, 214] on div "12:00-20:00 (8h) 1/1 pin Dubai Mall 1 Role Sales 1/1 12:00-20:00 (8h) Sawsan Fa…" at bounding box center [295, 205] width 118 height 153
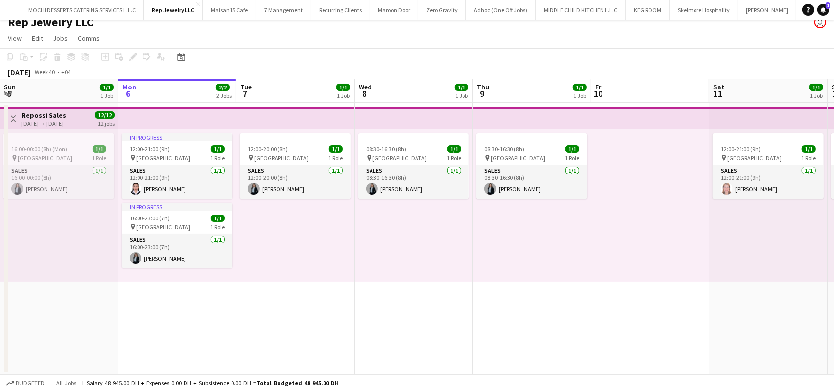
click at [277, 233] on div "12:00-20:00 (8h) 1/1 pin Dubai Mall 1 Role Sales 1/1 12:00-20:00 (8h) Sawsan Fa…" at bounding box center [295, 205] width 118 height 153
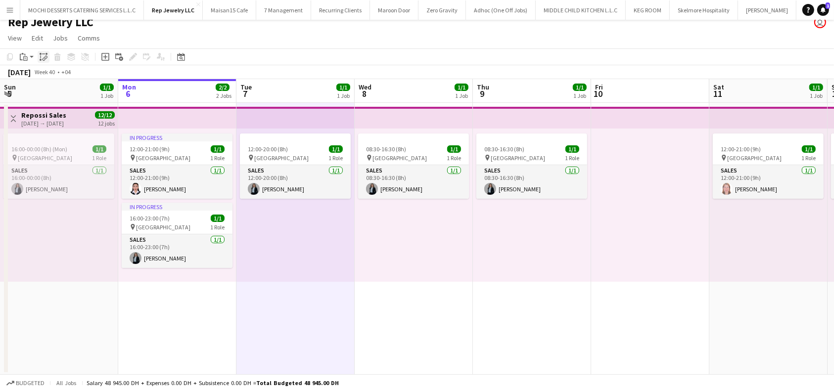
click at [45, 56] on icon at bounding box center [45, 58] width 3 height 4
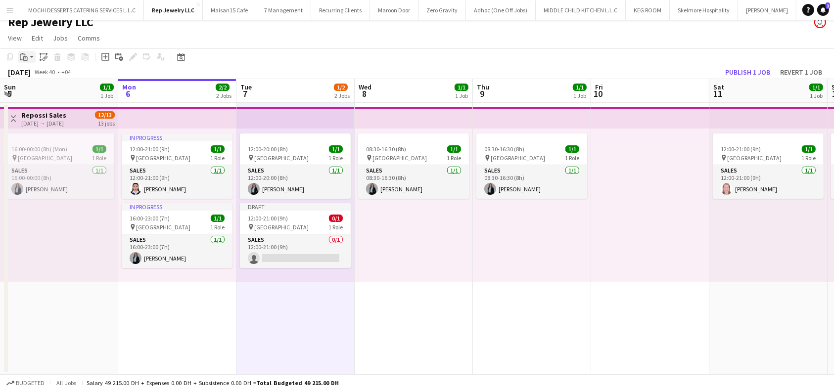
drag, startPoint x: 289, startPoint y: 229, endPoint x: 26, endPoint y: 56, distance: 314.5
click at [26, 56] on icon at bounding box center [25, 58] width 4 height 4
click at [29, 57] on div "Paste" at bounding box center [24, 57] width 12 height 12
click at [40, 91] on link "Paste with crew Ctrl+Shift+V" at bounding box center [72, 92] width 93 height 9
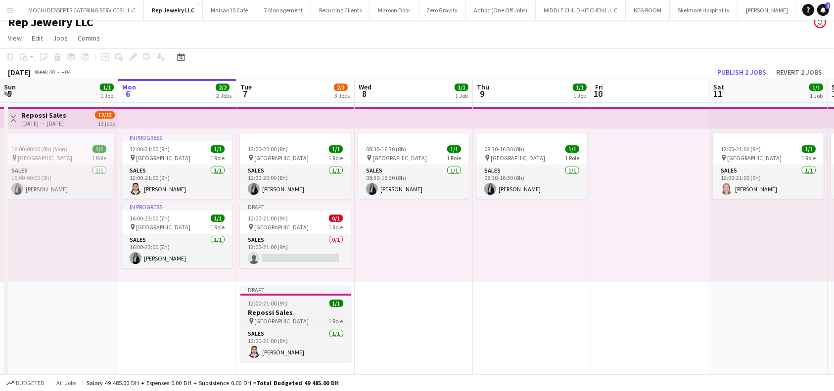
click at [316, 318] on div "pin Dubai Mall 1 Role" at bounding box center [295, 321] width 111 height 8
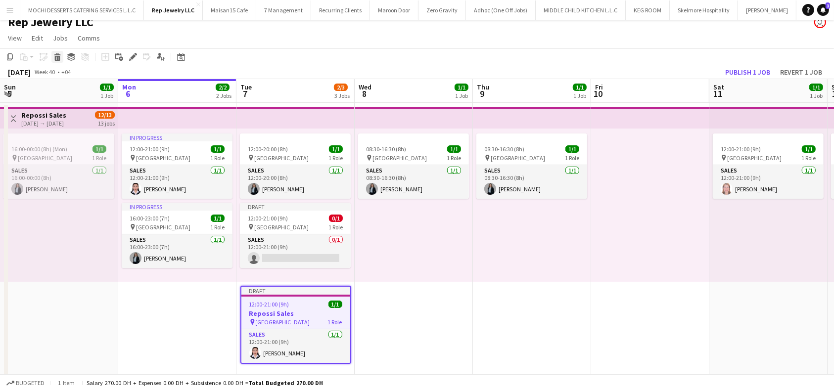
click at [59, 58] on icon at bounding box center [57, 58] width 5 height 5
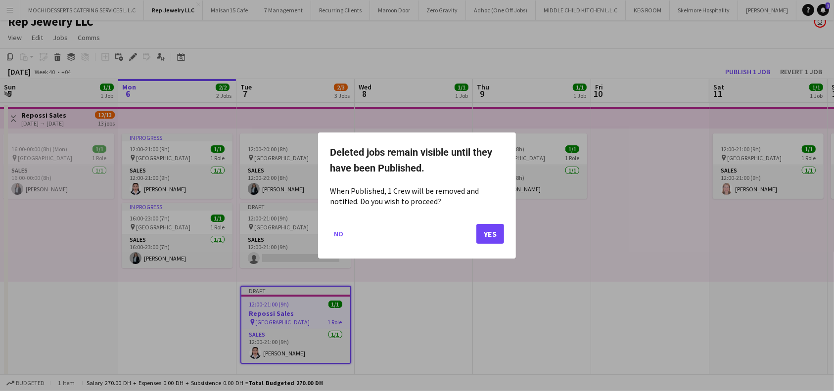
scroll to position [0, 0]
drag, startPoint x: 496, startPoint y: 239, endPoint x: 489, endPoint y: 234, distance: 8.5
click at [495, 239] on button "Yes" at bounding box center [490, 234] width 28 height 20
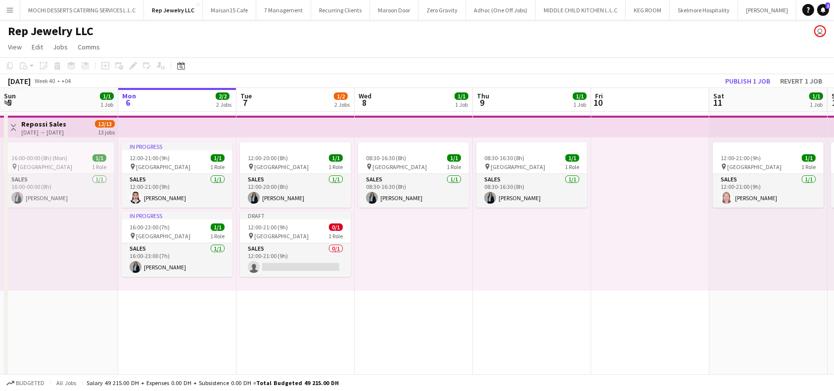
scroll to position [9, 0]
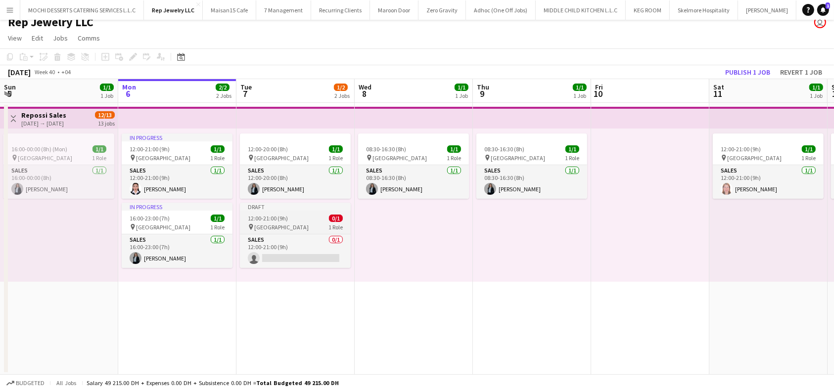
click at [297, 221] on div "12:00-21:00 (9h) 0/1" at bounding box center [295, 218] width 111 height 7
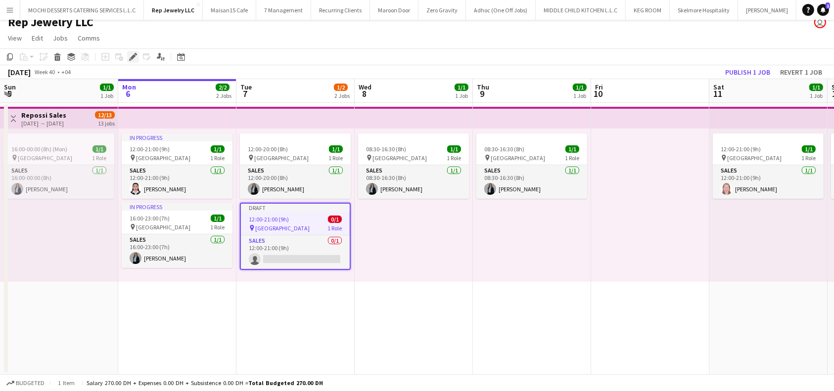
click at [131, 59] on icon at bounding box center [130, 59] width 2 height 2
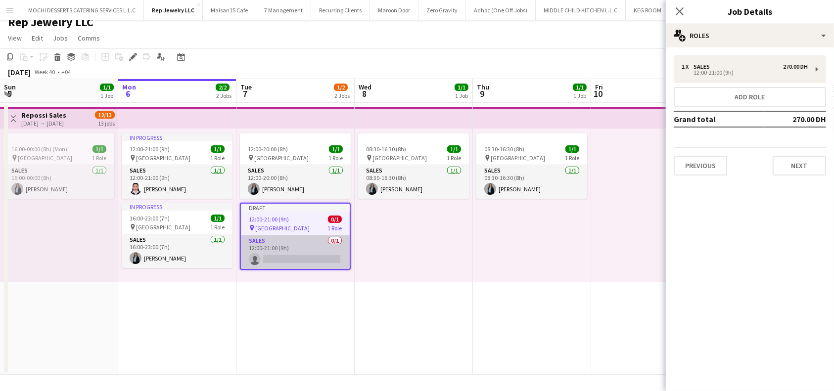
click at [273, 260] on app-card-role "Sales 0/1 12:00-21:00 (9h) single-neutral-actions" at bounding box center [295, 252] width 109 height 34
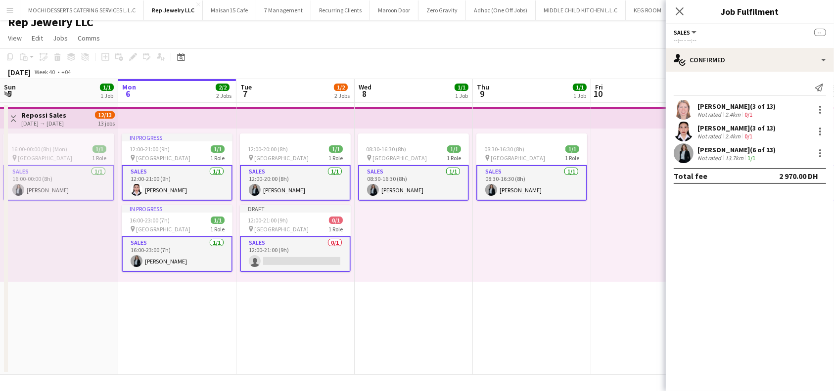
scroll to position [0, 235]
click at [294, 255] on app-card-role "Sales 0/1 12:00-21:00 (9h) single-neutral-actions" at bounding box center [296, 254] width 111 height 36
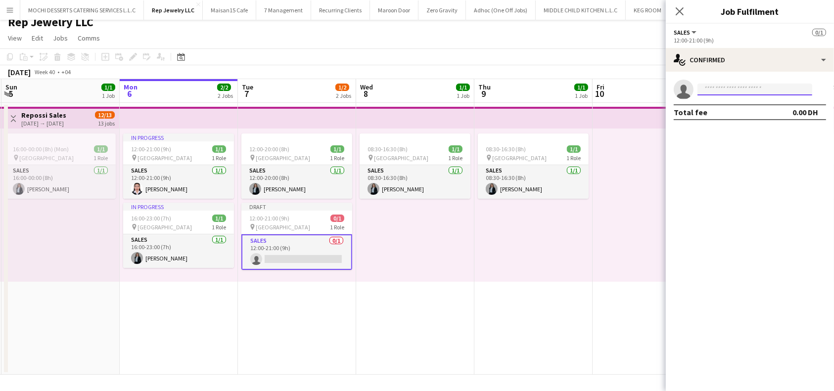
click at [760, 88] on input at bounding box center [754, 90] width 115 height 12
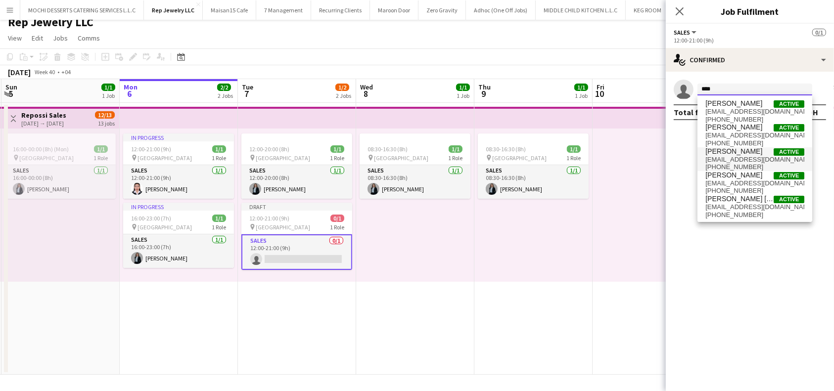
type input "****"
click at [745, 160] on span "anneednalaguim3@gmail.com" at bounding box center [754, 160] width 99 height 8
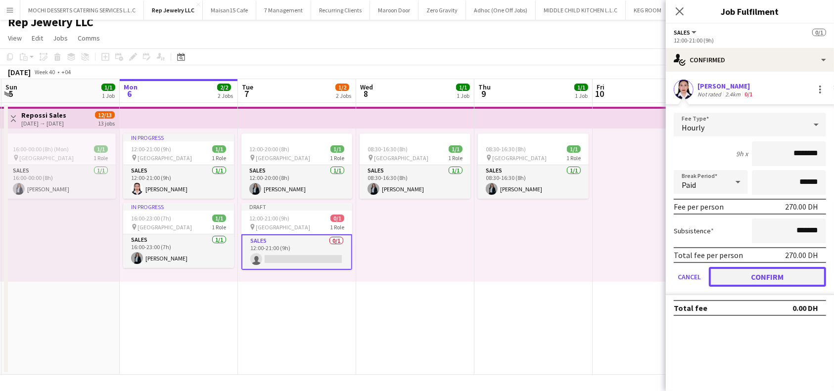
click at [784, 275] on button "Confirm" at bounding box center [767, 277] width 117 height 20
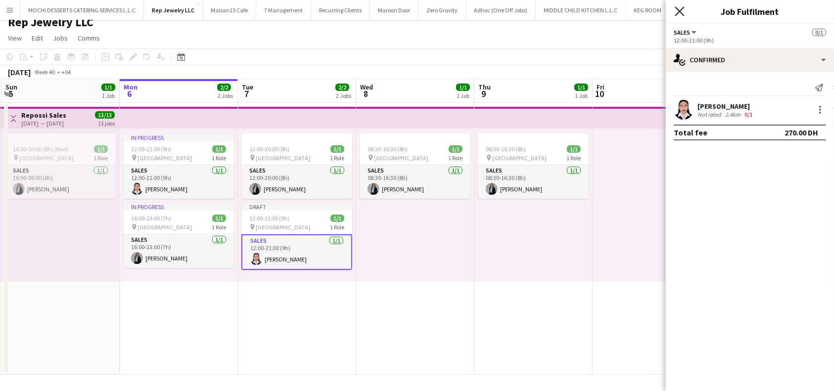
click at [676, 7] on icon at bounding box center [679, 10] width 9 height 9
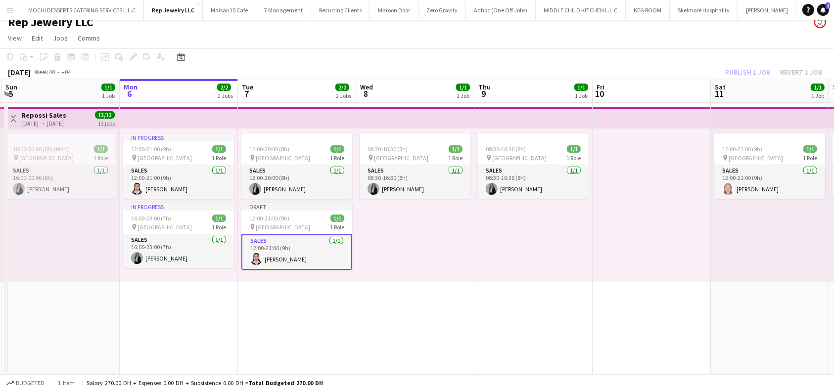
click at [759, 76] on div "Publish 1 job Revert 1 job" at bounding box center [773, 72] width 121 height 13
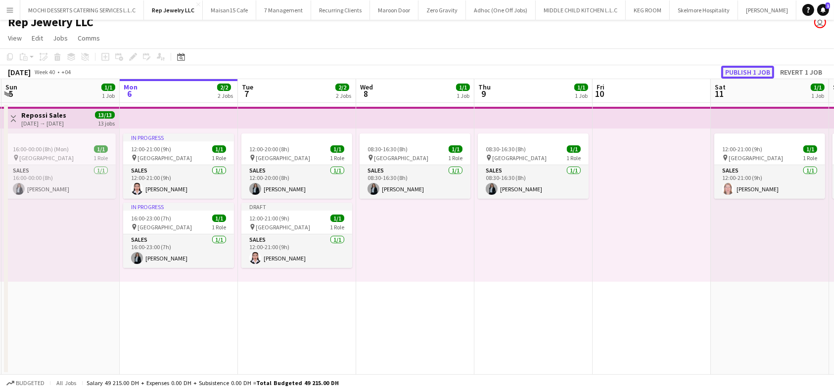
click at [757, 70] on button "Publish 1 job" at bounding box center [747, 72] width 53 height 13
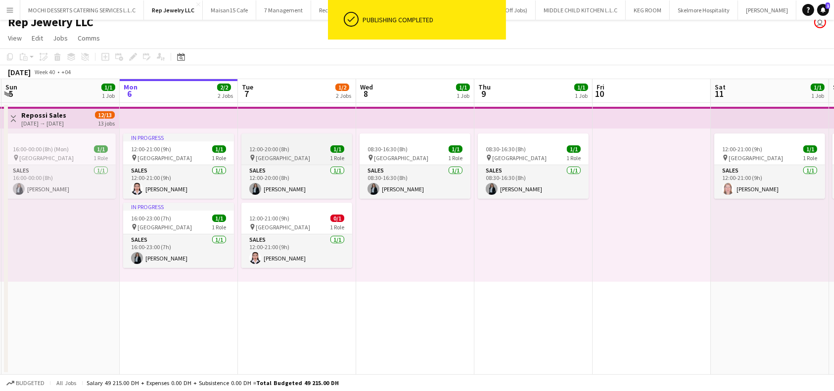
click at [318, 144] on app-job-card "12:00-20:00 (8h) 1/1 pin Dubai Mall 1 Role Sales 1/1 12:00-20:00 (8h) Sawsan Fa…" at bounding box center [296, 166] width 111 height 65
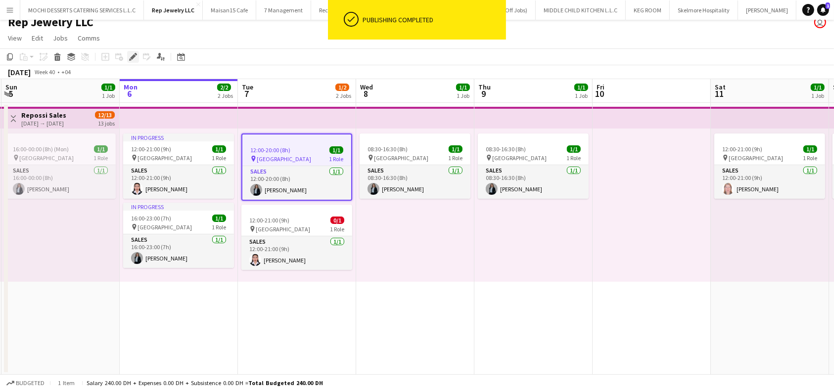
click at [133, 56] on icon at bounding box center [132, 56] width 5 height 5
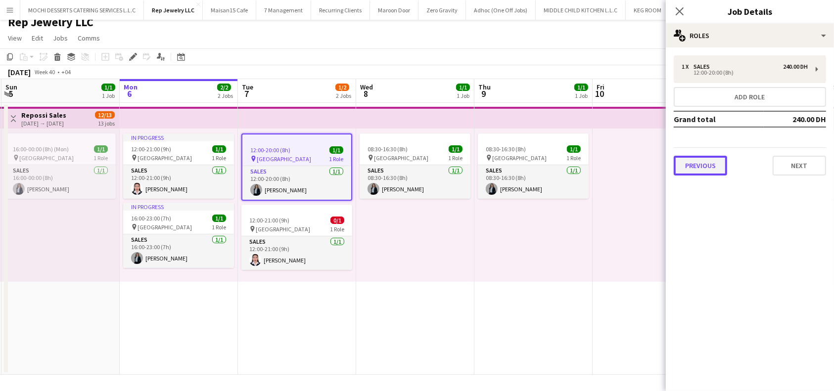
click at [711, 161] on button "Previous" at bounding box center [700, 166] width 53 height 20
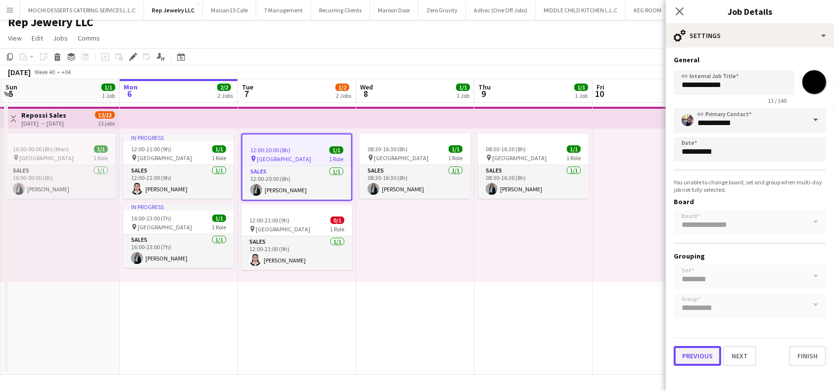
click at [686, 352] on button "Previous" at bounding box center [697, 356] width 47 height 20
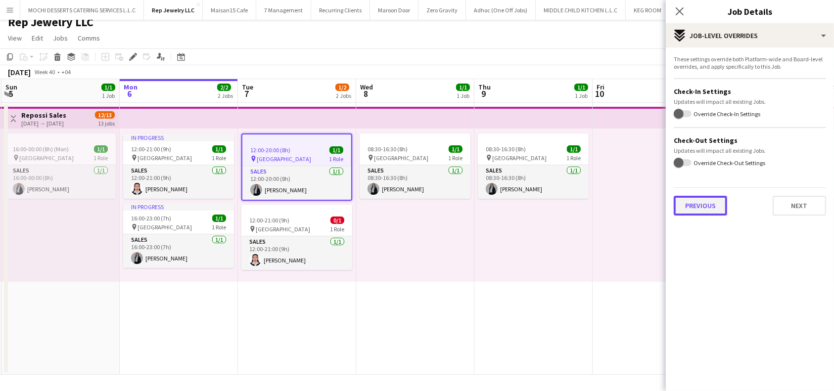
click at [716, 208] on button "Previous" at bounding box center [700, 206] width 53 height 20
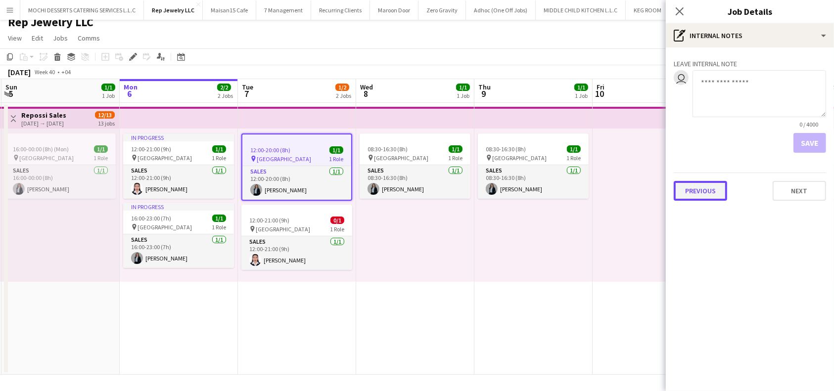
click at [709, 190] on button "Previous" at bounding box center [700, 191] width 53 height 20
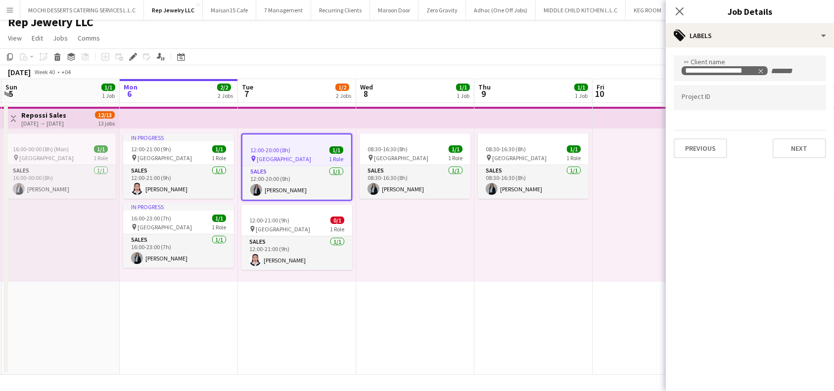
drag, startPoint x: 681, startPoint y: 13, endPoint x: 659, endPoint y: 21, distance: 23.2
click at [681, 13] on icon at bounding box center [680, 11] width 8 height 8
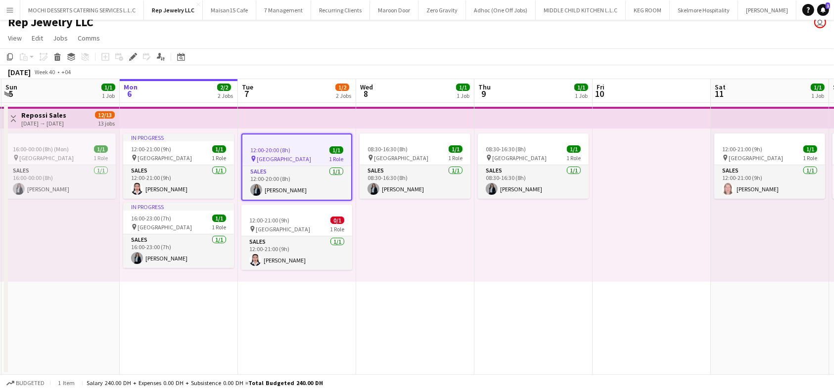
click at [402, 57] on app-toolbar "Copy Paste Paste Ctrl+V Paste with crew Ctrl+Shift+V Paste linked Job Delete Gr…" at bounding box center [417, 56] width 834 height 17
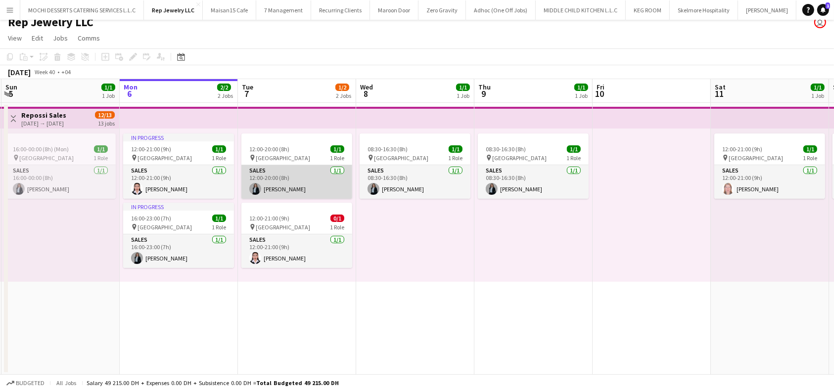
click at [292, 179] on app-card-role "Sales 1/1 12:00-20:00 (8h) Sawsan Farkouh" at bounding box center [296, 182] width 111 height 34
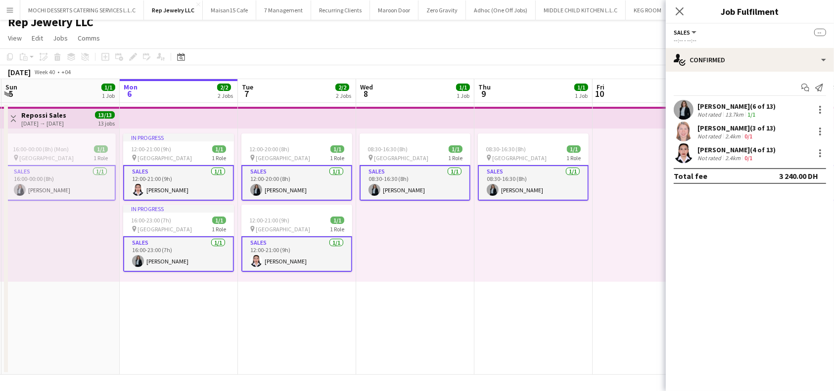
click at [293, 173] on app-card-role "Sales 1/1 12:00-20:00 (8h) Sawsan Farkouh" at bounding box center [296, 183] width 111 height 36
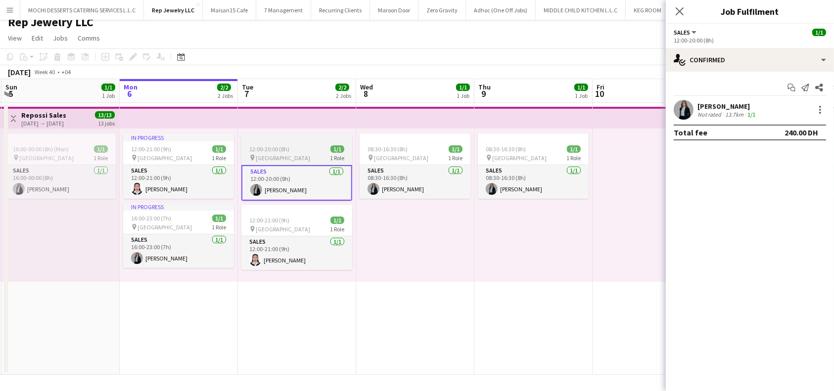
click at [312, 152] on div "12:00-20:00 (8h) 1/1" at bounding box center [296, 148] width 111 height 7
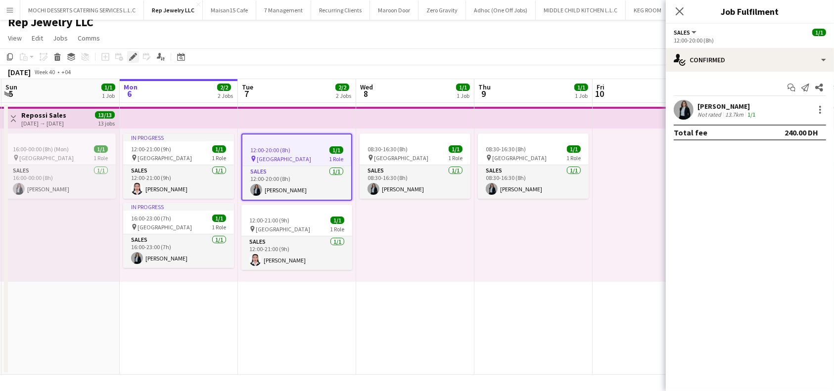
click at [133, 54] on icon at bounding box center [132, 56] width 5 height 5
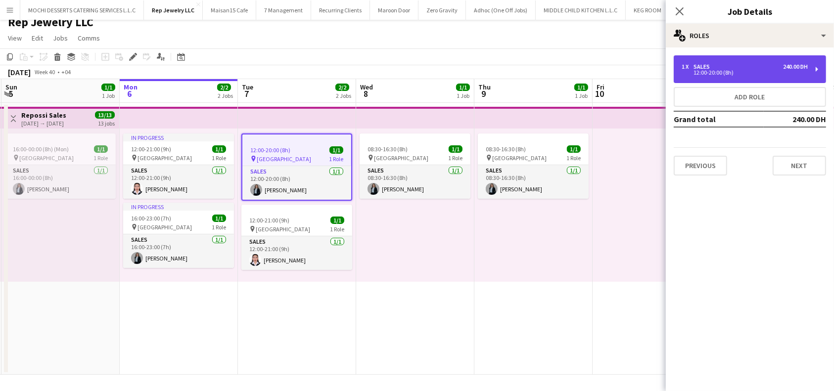
click at [821, 69] on div "1 x Sales 240.00 DH 12:00-20:00 (8h)" at bounding box center [750, 69] width 152 height 28
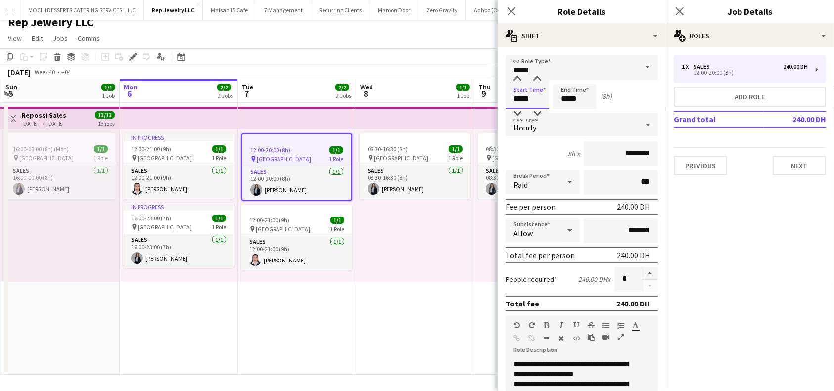
drag, startPoint x: 538, startPoint y: 100, endPoint x: 517, endPoint y: 102, distance: 20.9
click at [517, 102] on input "*****" at bounding box center [527, 96] width 44 height 25
click at [516, 103] on input "*****" at bounding box center [527, 96] width 44 height 25
drag, startPoint x: 513, startPoint y: 100, endPoint x: 559, endPoint y: 103, distance: 45.6
click at [559, 103] on div "Start Time ***** End Time ***** (8h)" at bounding box center [581, 96] width 152 height 25
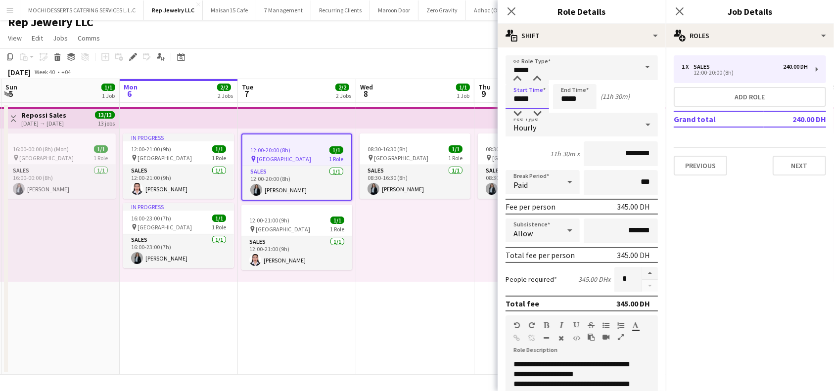
type input "*****"
click at [547, 149] on div "9h x ********" at bounding box center [581, 153] width 152 height 25
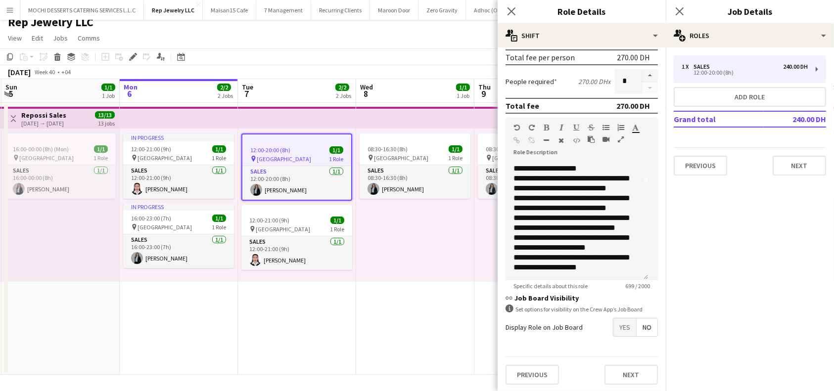
scroll to position [132, 0]
click at [631, 376] on button "Next" at bounding box center [630, 375] width 53 height 20
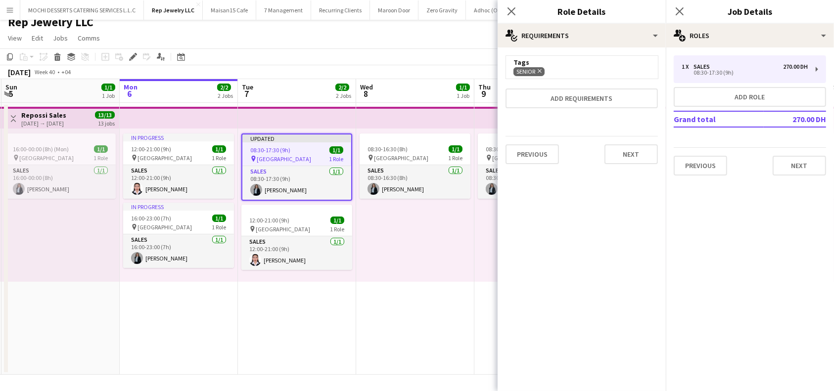
scroll to position [0, 0]
click at [624, 158] on button "Next" at bounding box center [630, 154] width 53 height 20
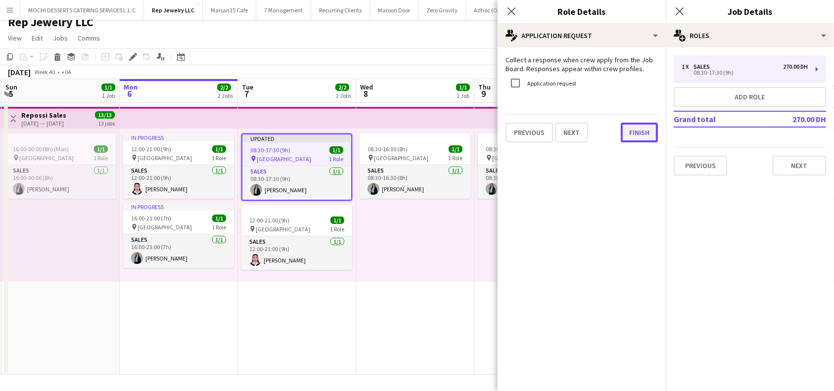
click at [641, 134] on button "Finish" at bounding box center [639, 133] width 37 height 20
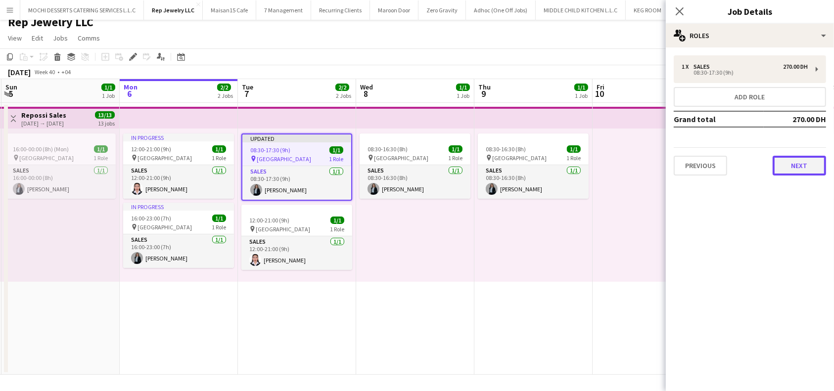
click at [807, 168] on button "Next" at bounding box center [798, 166] width 53 height 20
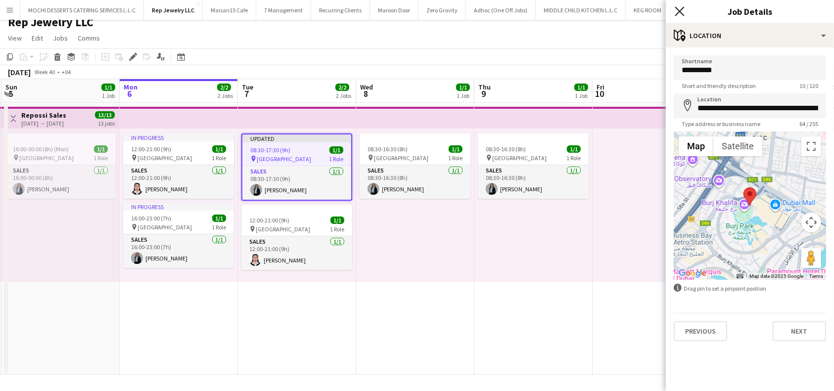
click at [683, 7] on app-icon "Close pop-in" at bounding box center [680, 11] width 14 height 14
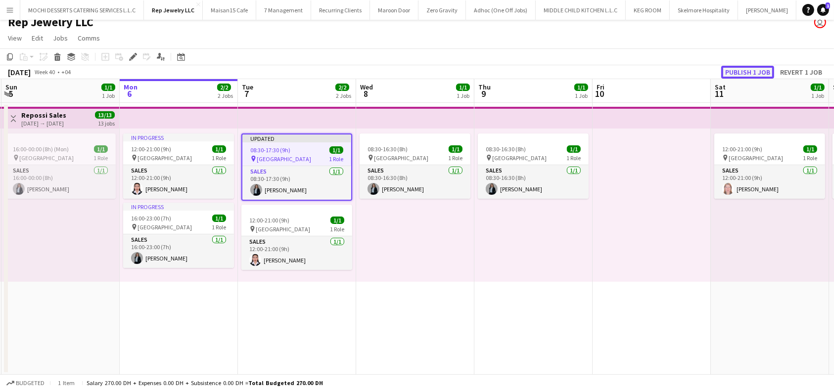
click at [751, 73] on button "Publish 1 job" at bounding box center [747, 72] width 53 height 13
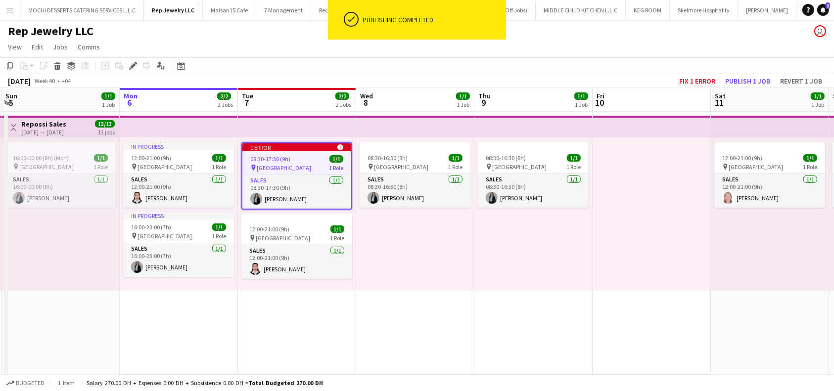
click at [303, 167] on div "pin Dubai Mall 1 Role" at bounding box center [296, 168] width 109 height 8
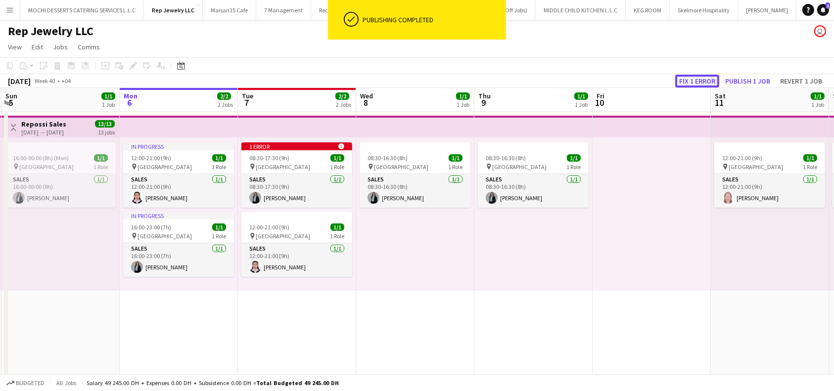
click at [708, 78] on button "Fix 1 error" at bounding box center [697, 81] width 44 height 13
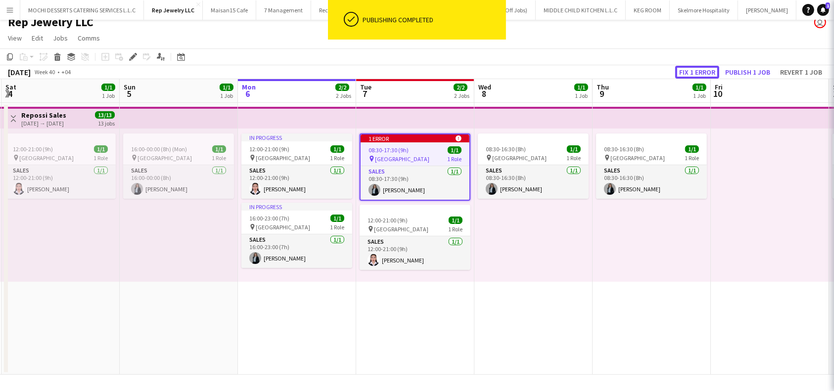
scroll to position [0, 340]
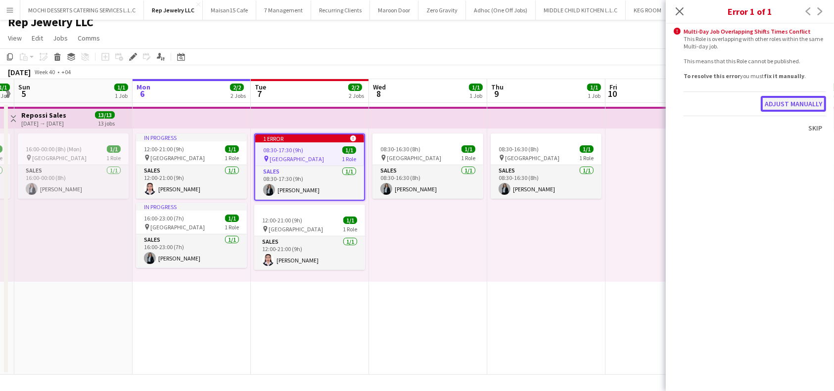
click at [802, 101] on button "Adjust manually" at bounding box center [793, 104] width 65 height 16
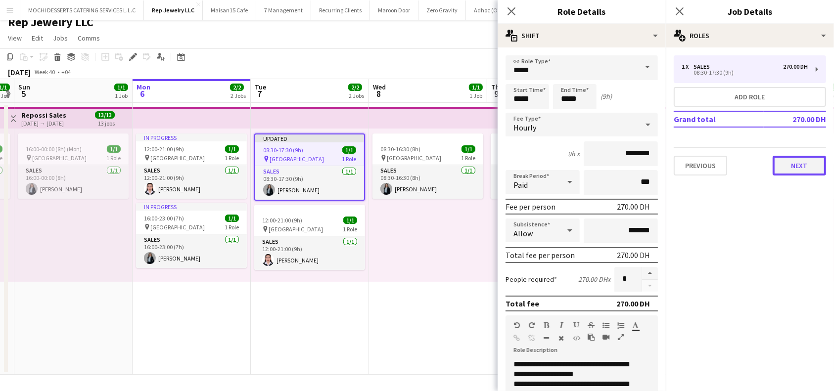
click at [809, 166] on button "Next" at bounding box center [798, 166] width 53 height 20
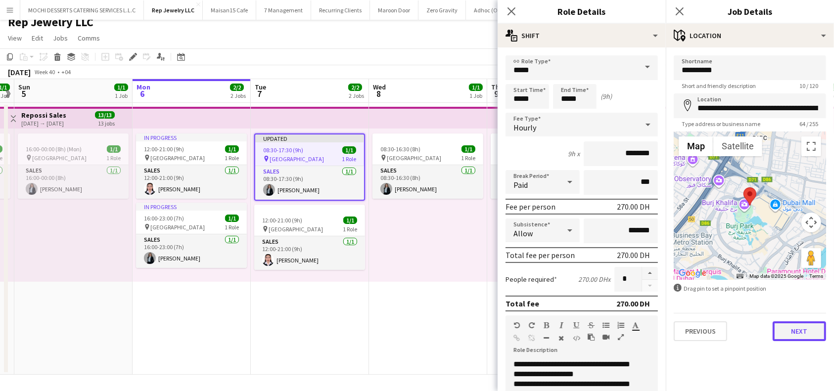
click at [795, 335] on button "Next" at bounding box center [798, 331] width 53 height 20
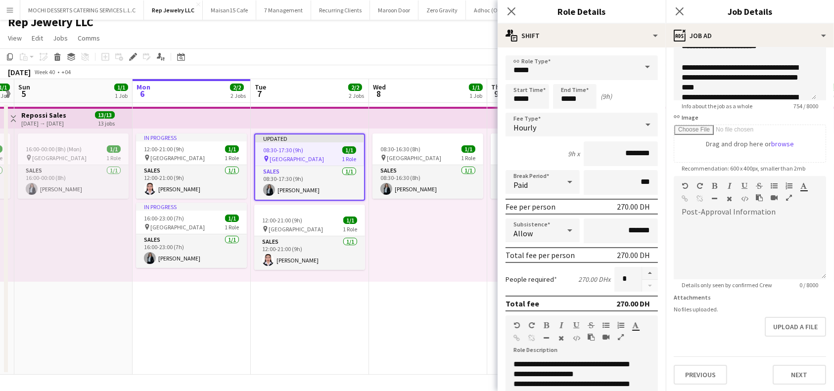
scroll to position [98, 0]
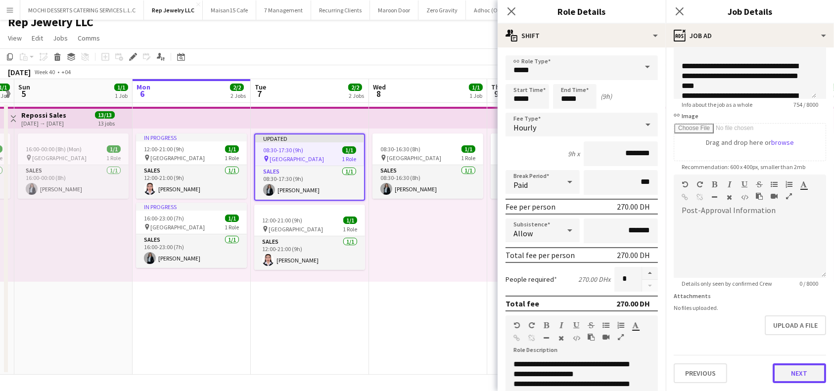
click at [791, 365] on button "Next" at bounding box center [798, 374] width 53 height 20
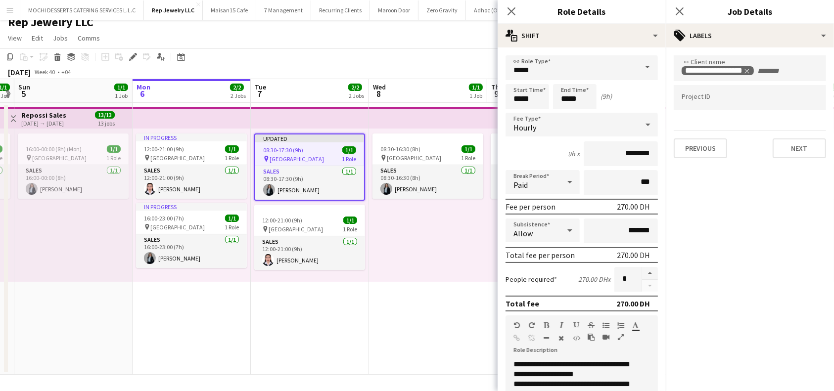
scroll to position [0, 0]
click at [792, 154] on button "Next" at bounding box center [798, 148] width 53 height 20
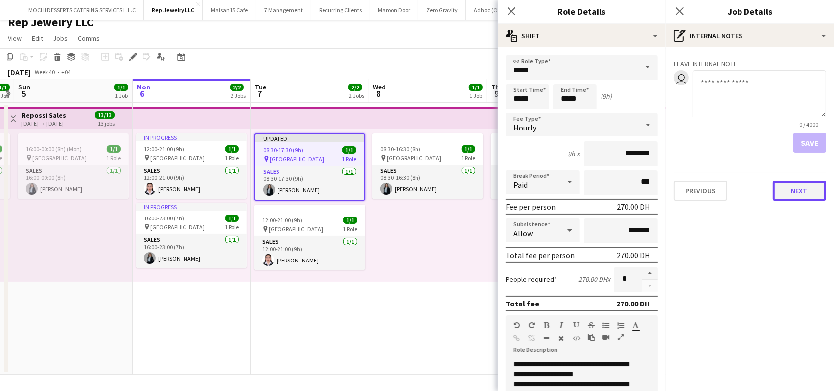
click at [794, 194] on button "Next" at bounding box center [798, 191] width 53 height 20
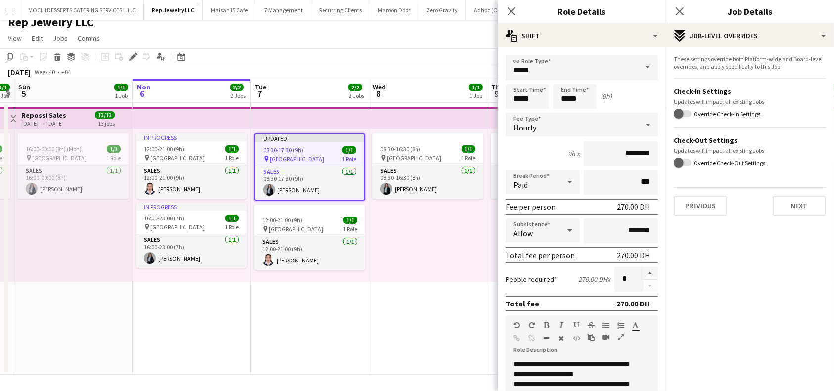
drag, startPoint x: 800, startPoint y: 194, endPoint x: 805, endPoint y: 201, distance: 8.4
click at [800, 195] on div "Previous Next" at bounding box center [750, 201] width 152 height 28
click at [805, 206] on button "Next" at bounding box center [798, 206] width 53 height 20
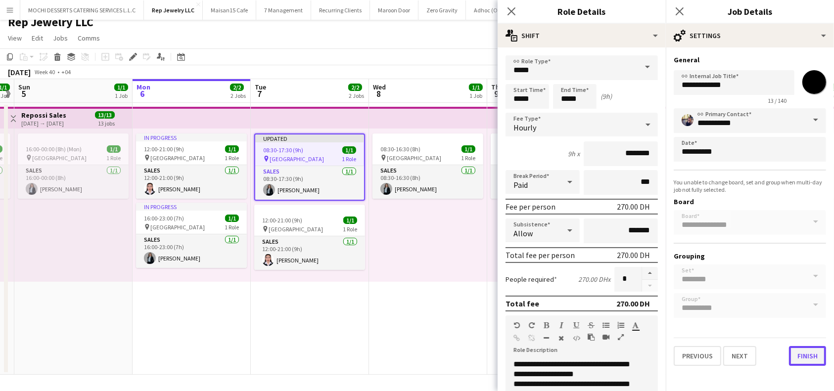
click at [812, 354] on button "Finish" at bounding box center [807, 356] width 37 height 20
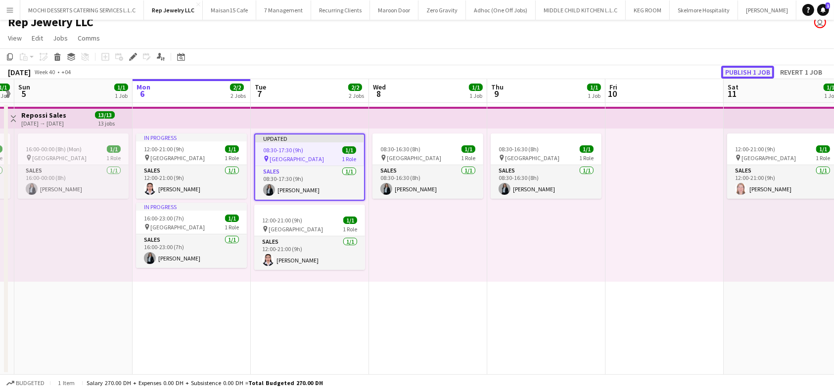
click at [754, 67] on button "Publish 1 job" at bounding box center [747, 72] width 53 height 13
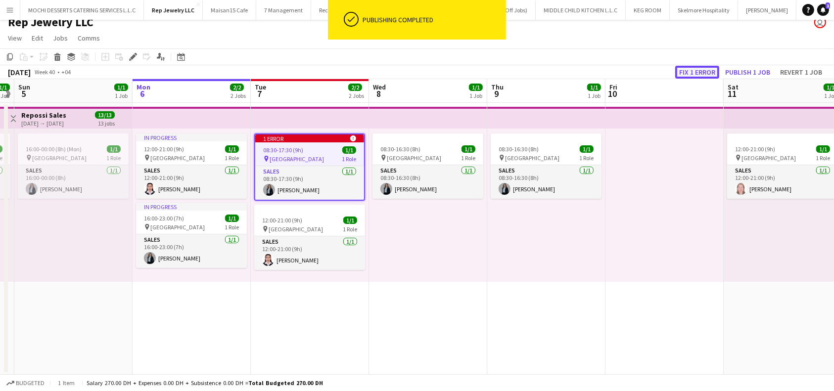
click at [704, 75] on button "Fix 1 error" at bounding box center [697, 72] width 44 height 13
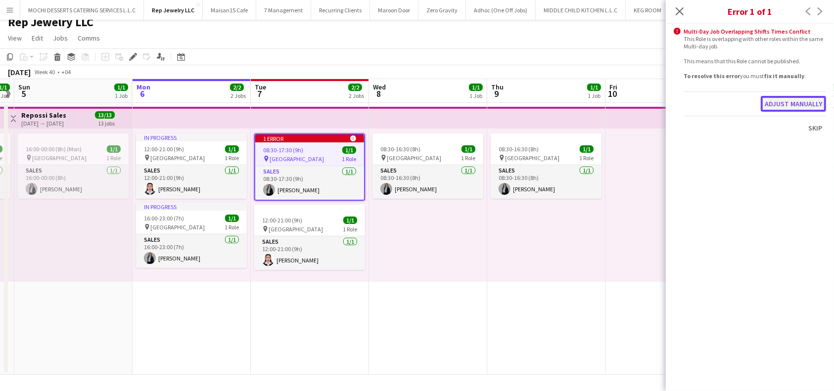
click at [784, 103] on button "Adjust manually" at bounding box center [793, 104] width 65 height 16
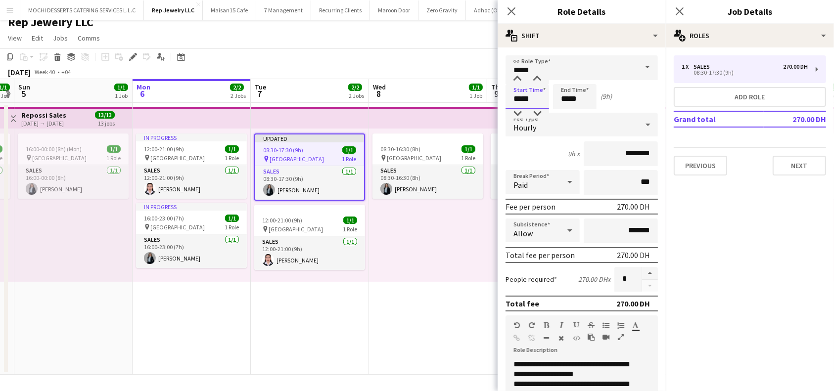
click at [539, 102] on input "*****" at bounding box center [527, 96] width 44 height 25
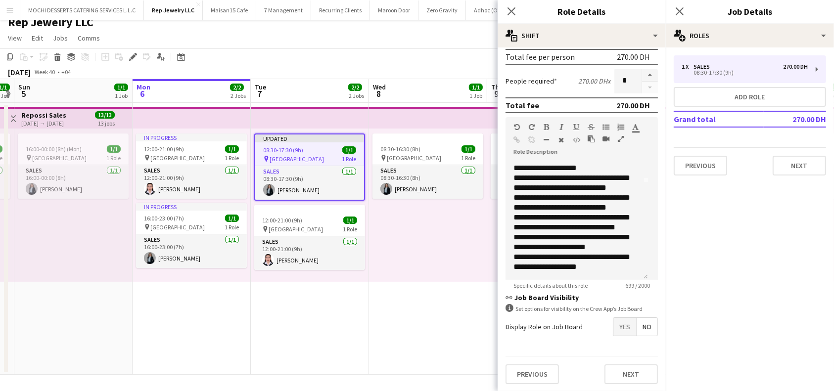
scroll to position [166, 0]
click at [613, 377] on button "Next" at bounding box center [630, 374] width 53 height 20
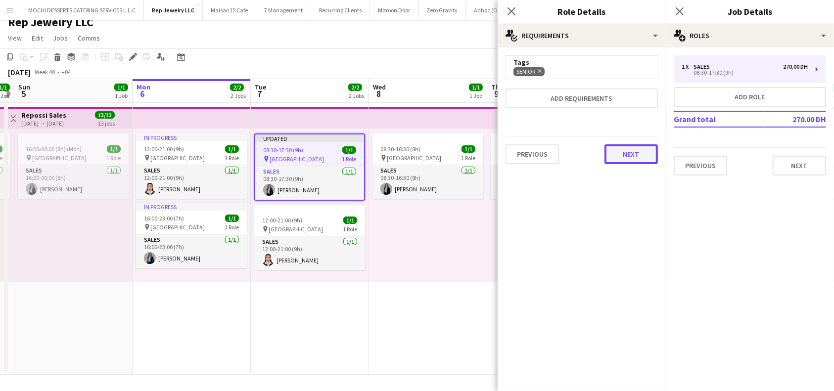
click at [621, 154] on button "Next" at bounding box center [630, 154] width 53 height 20
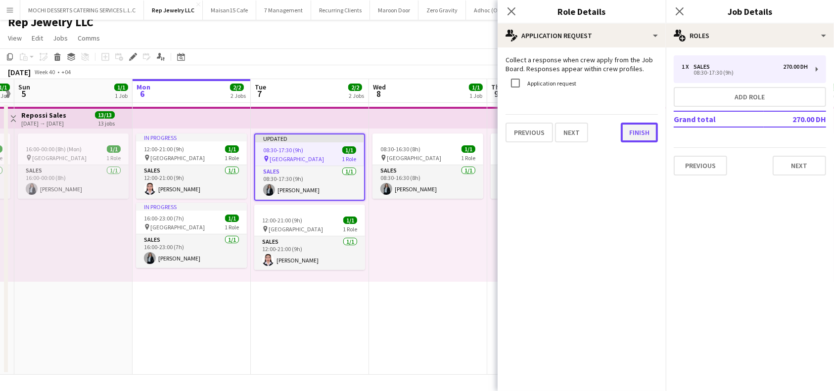
click at [638, 136] on button "Finish" at bounding box center [639, 133] width 37 height 20
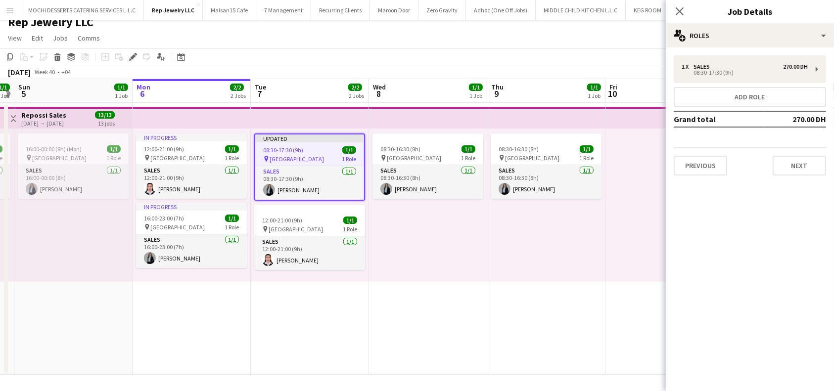
click at [685, 10] on div "Close pop-in" at bounding box center [680, 11] width 28 height 23
click at [678, 12] on icon "Close pop-in" at bounding box center [679, 10] width 9 height 9
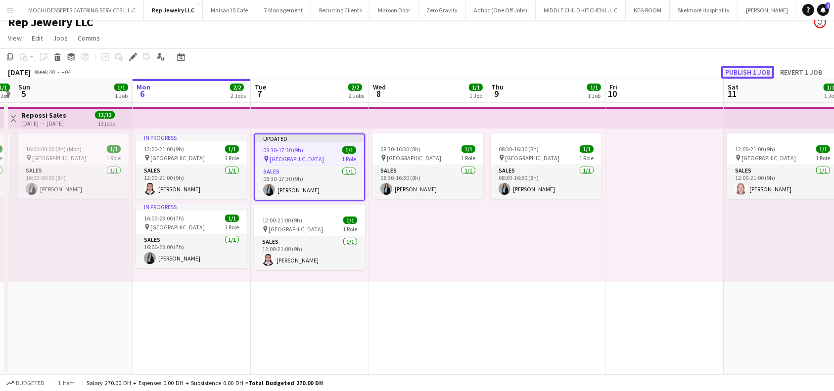
click at [754, 71] on button "Publish 1 job" at bounding box center [747, 72] width 53 height 13
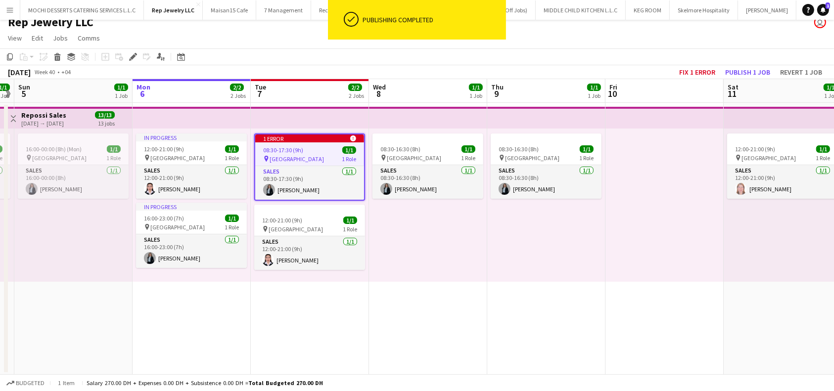
click at [306, 148] on div "08:30-17:30 (9h) 1/1" at bounding box center [309, 149] width 109 height 7
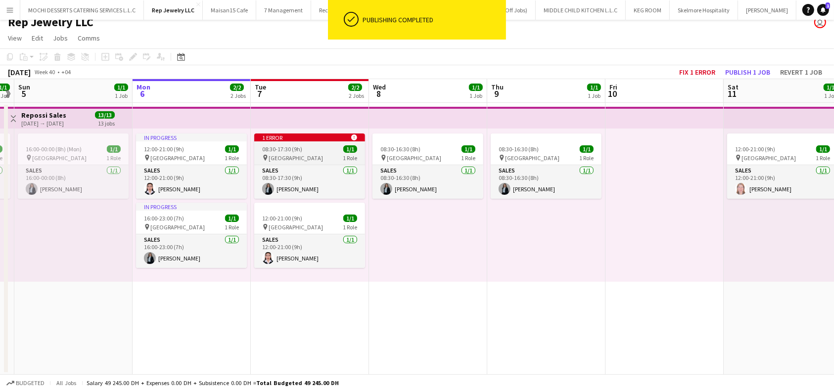
scroll to position [0, 340]
click at [316, 151] on div "08:30-17:30 (9h) 1/1" at bounding box center [310, 148] width 111 height 7
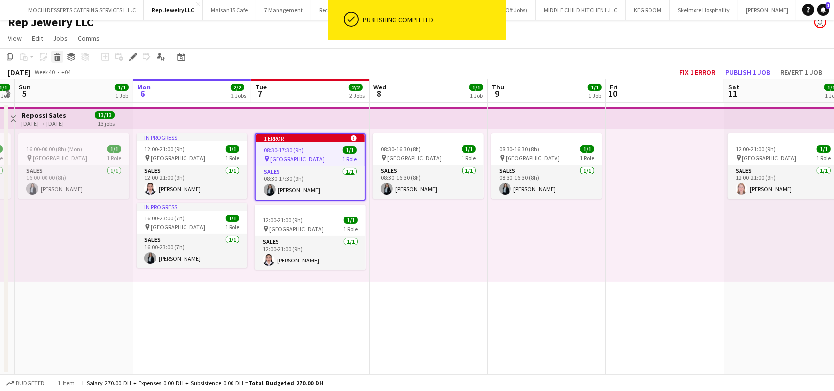
click at [58, 60] on icon at bounding box center [57, 58] width 5 height 5
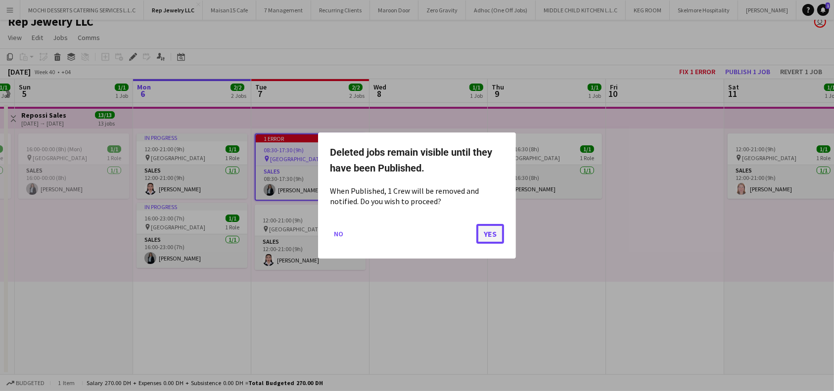
click at [495, 231] on button "Yes" at bounding box center [490, 234] width 28 height 20
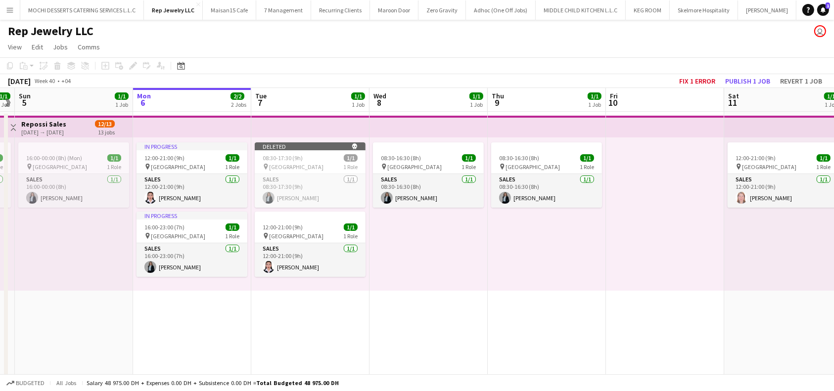
scroll to position [9, 0]
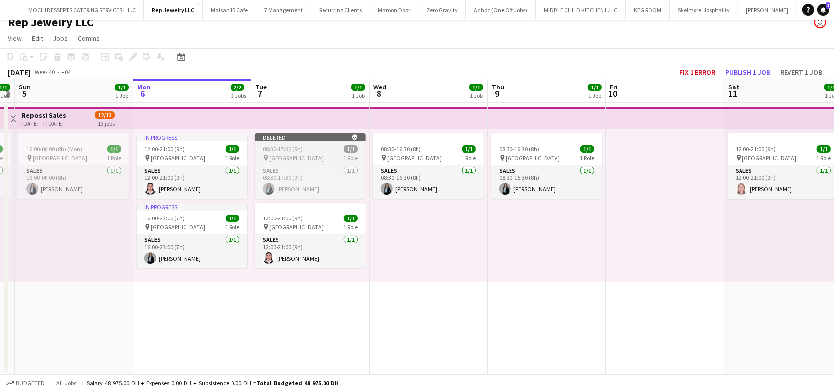
click at [282, 150] on span "08:30-17:30 (9h)" at bounding box center [283, 148] width 40 height 7
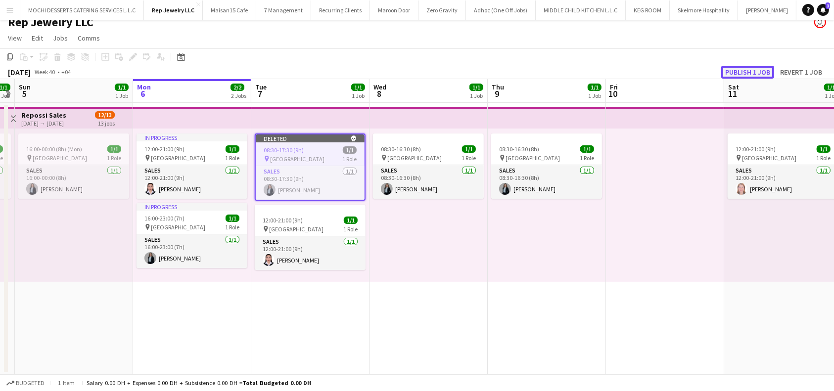
click at [765, 69] on button "Publish 1 job" at bounding box center [747, 72] width 53 height 13
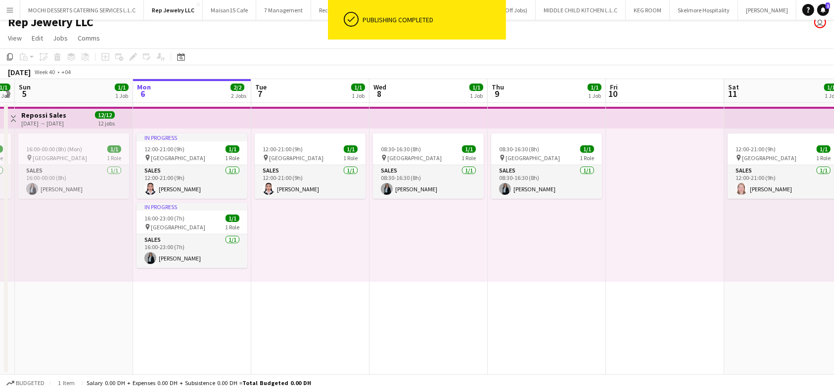
click at [310, 251] on div "12:00-21:00 (9h) 1/1 pin Dubai Mall 1 Role Sales 1/1 12:00-21:00 (9h) Mary-Ann …" at bounding box center [310, 205] width 118 height 153
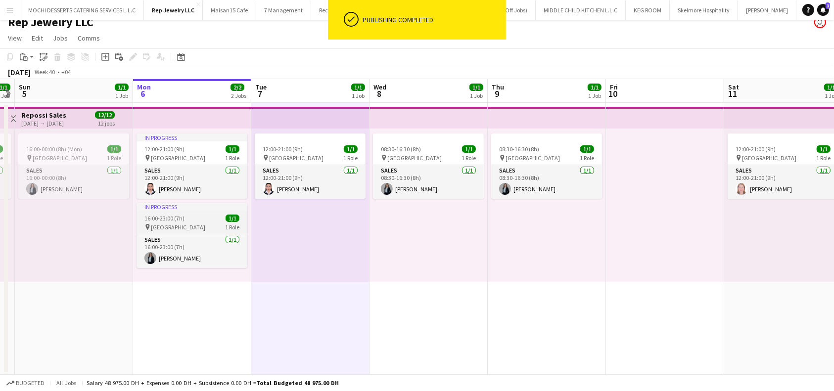
click at [202, 224] on div "pin Dubai Mall 1 Role" at bounding box center [191, 227] width 111 height 8
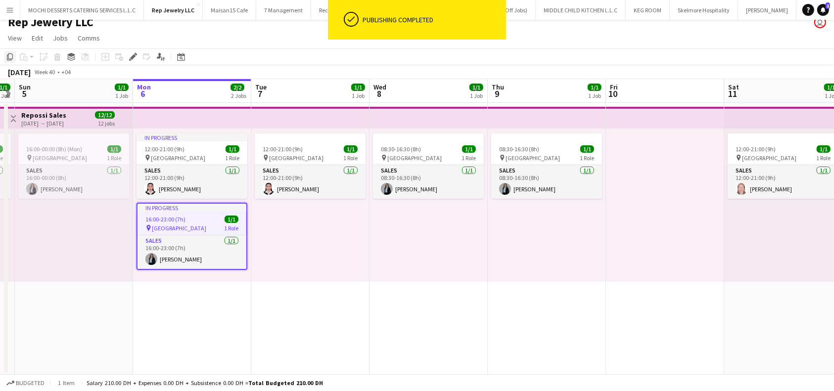
click at [8, 56] on icon at bounding box center [10, 56] width 6 height 7
click at [279, 214] on div "12:00-21:00 (9h) 1/1 pin Dubai Mall 1 Role Sales 1/1 12:00-21:00 (9h) Mary-Ann …" at bounding box center [310, 205] width 118 height 153
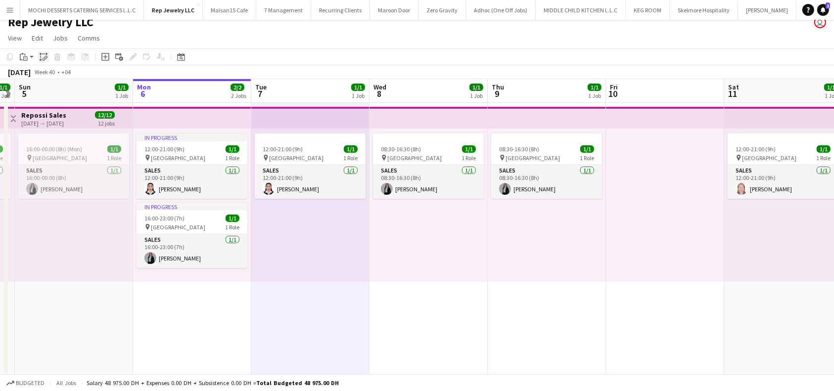
click at [40, 55] on icon at bounding box center [40, 56] width 0 height 3
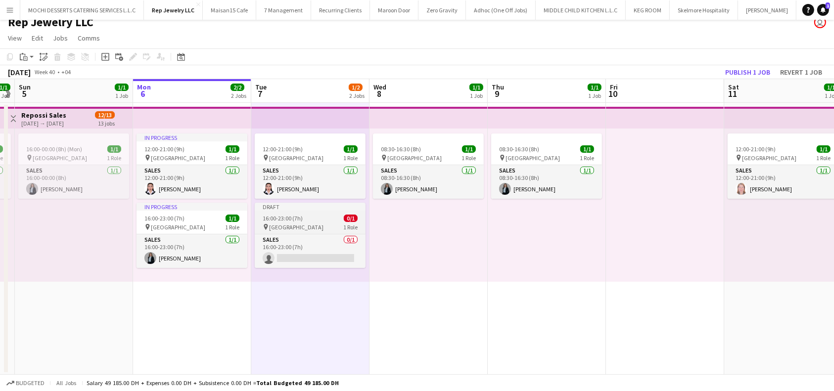
click at [312, 208] on div "Draft" at bounding box center [310, 207] width 111 height 8
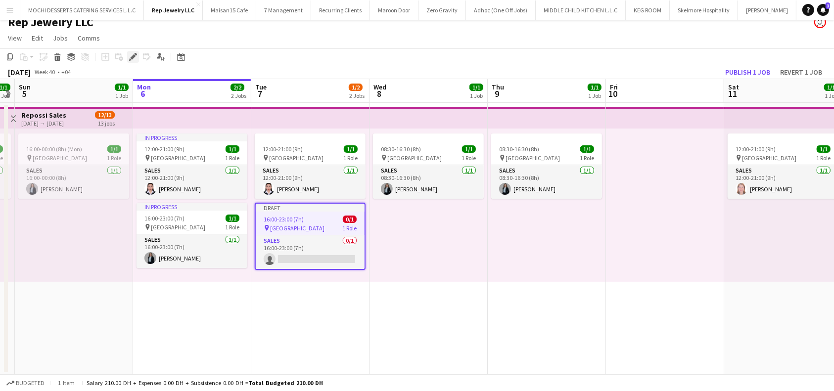
click at [134, 55] on icon at bounding box center [132, 56] width 5 height 5
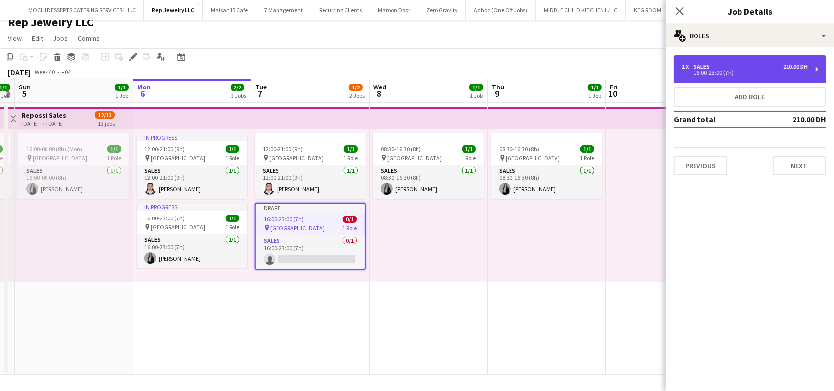
click at [817, 65] on div "1 x Sales 210.00 DH 16:00-23:00 (7h)" at bounding box center [750, 69] width 152 height 28
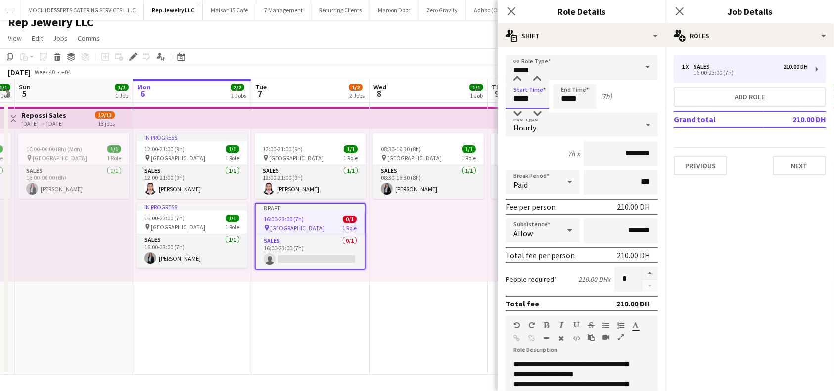
drag, startPoint x: 542, startPoint y: 97, endPoint x: 497, endPoint y: 98, distance: 45.0
click at [497, 98] on body "Menu Boards Boards Boards All jobs Status Workforce Workforce My Workforce Recr…" at bounding box center [417, 191] width 834 height 401
type input "*****"
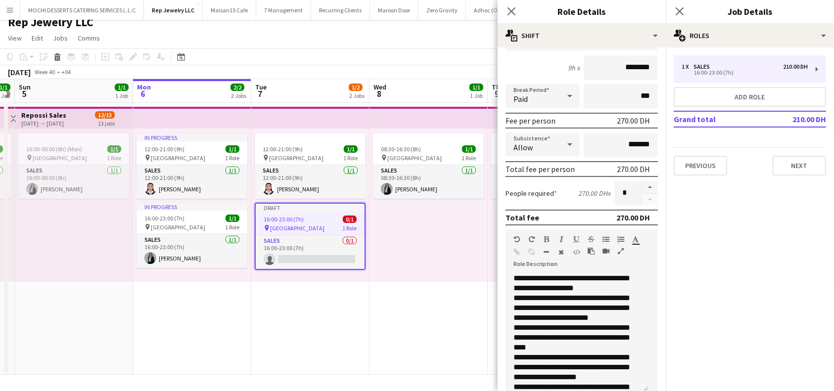
scroll to position [198, 0]
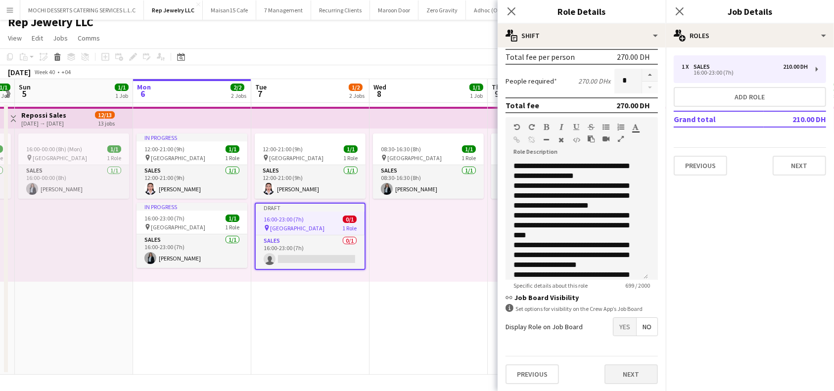
type input "*****"
click at [617, 373] on button "Next" at bounding box center [630, 374] width 53 height 20
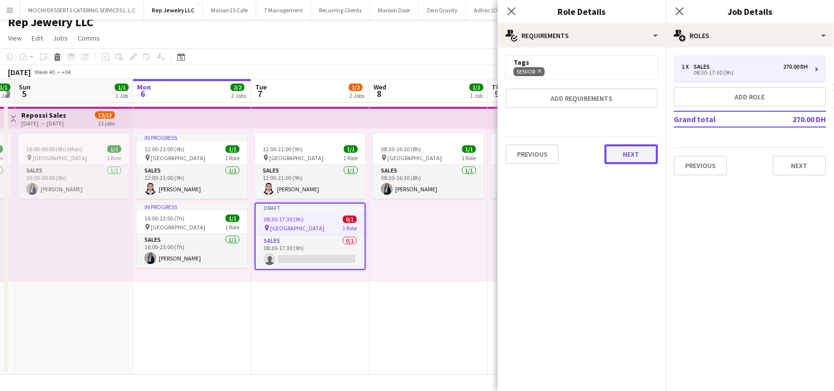
click at [630, 161] on button "Next" at bounding box center [630, 154] width 53 height 20
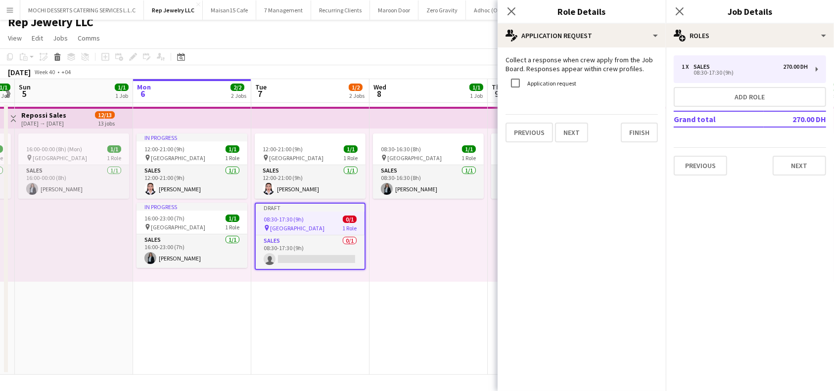
click at [627, 123] on div "Previous Next Finish" at bounding box center [581, 128] width 152 height 28
click at [642, 132] on button "Finish" at bounding box center [639, 133] width 37 height 20
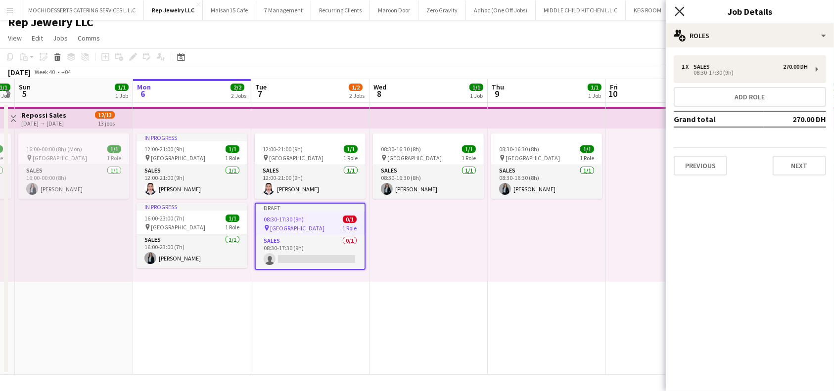
click at [678, 9] on icon at bounding box center [679, 10] width 9 height 9
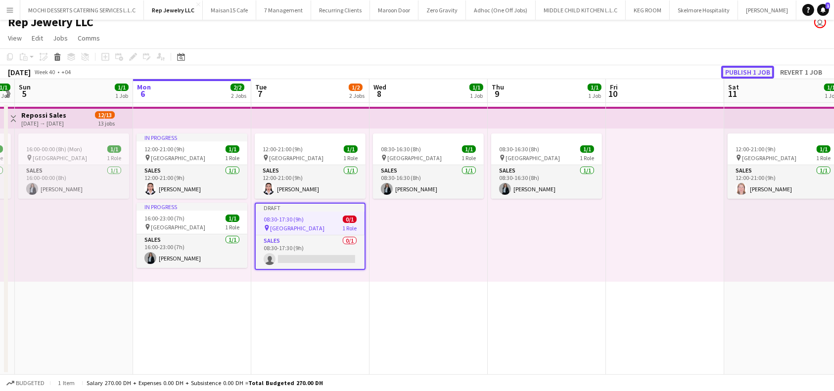
click at [758, 71] on button "Publish 1 job" at bounding box center [747, 72] width 53 height 13
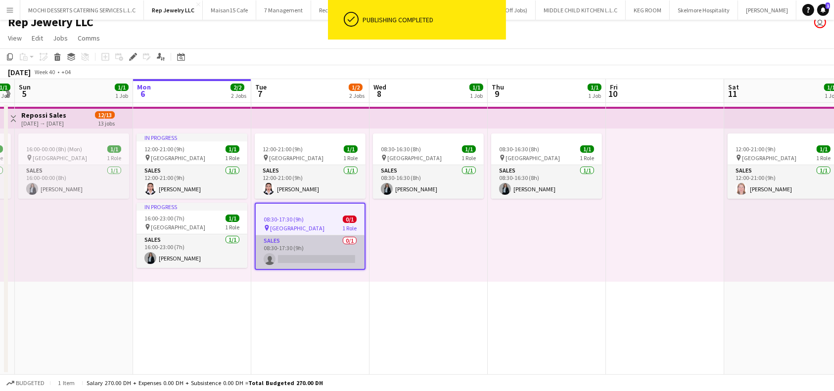
click at [316, 259] on app-card-role "Sales 0/1 08:30-17:30 (9h) single-neutral-actions" at bounding box center [310, 252] width 109 height 34
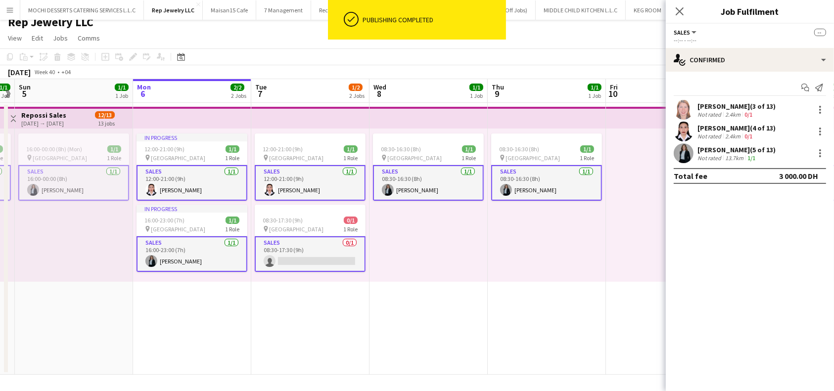
click at [297, 253] on app-card-role "Sales 0/1 08:30-17:30 (9h) single-neutral-actions" at bounding box center [310, 254] width 111 height 36
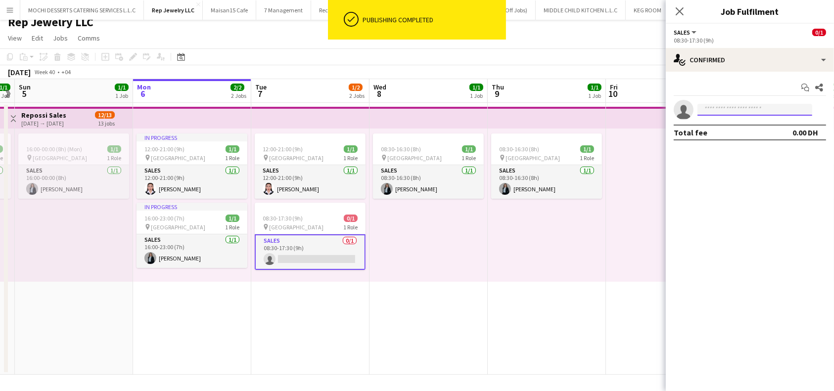
click at [726, 112] on input at bounding box center [754, 110] width 115 height 12
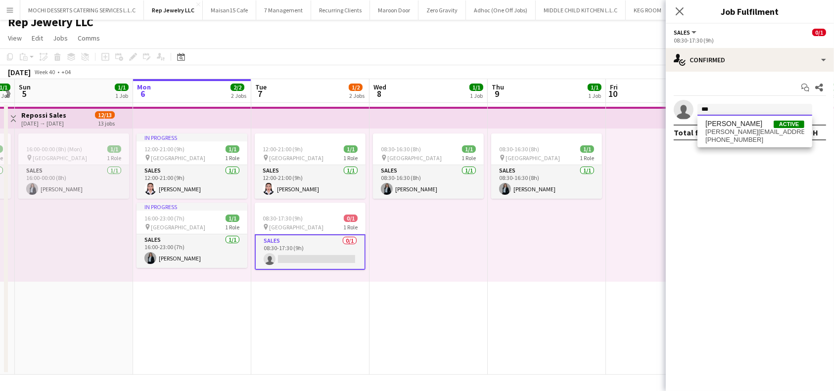
type input "***"
click at [755, 136] on span "+971585833963" at bounding box center [754, 140] width 99 height 8
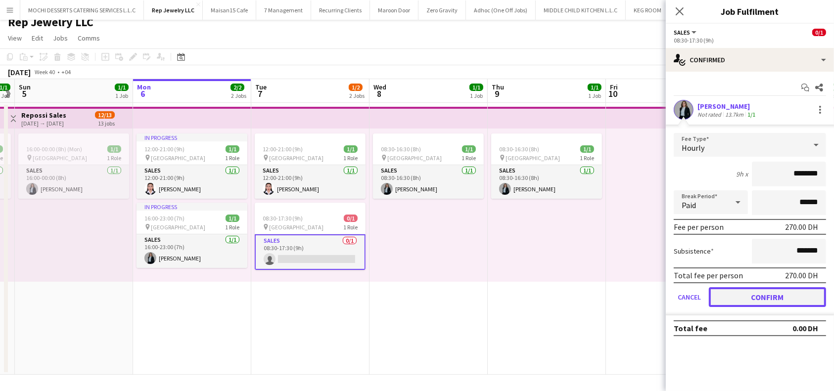
click at [811, 295] on button "Confirm" at bounding box center [767, 297] width 117 height 20
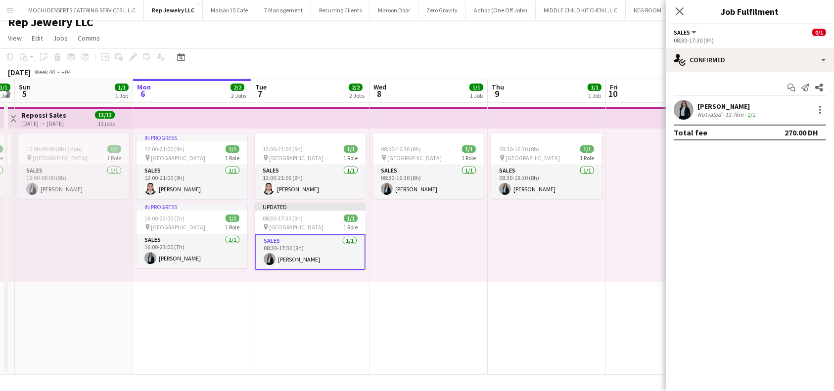
click at [682, 9] on icon at bounding box center [680, 11] width 8 height 8
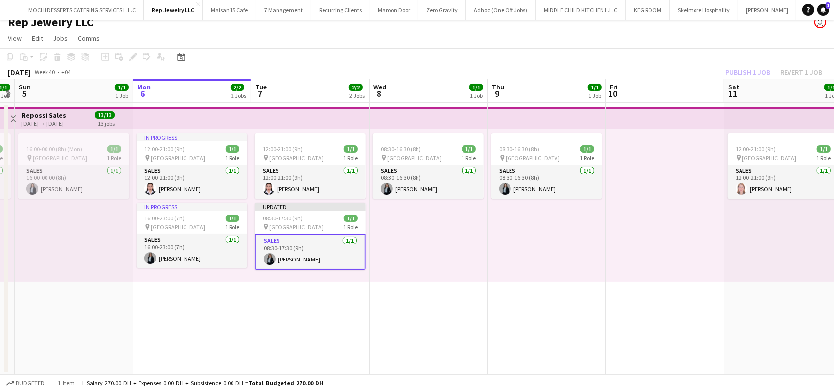
click at [755, 72] on div "Publish 1 job Revert 1 job" at bounding box center [773, 72] width 121 height 13
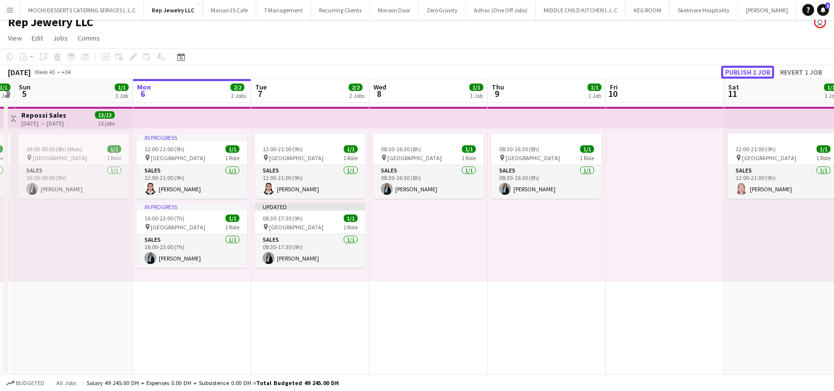
click at [758, 72] on button "Publish 1 job" at bounding box center [747, 72] width 53 height 13
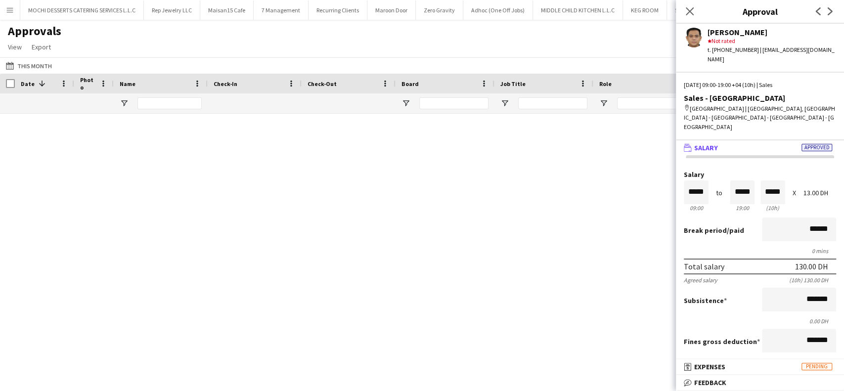
scroll to position [245, 0]
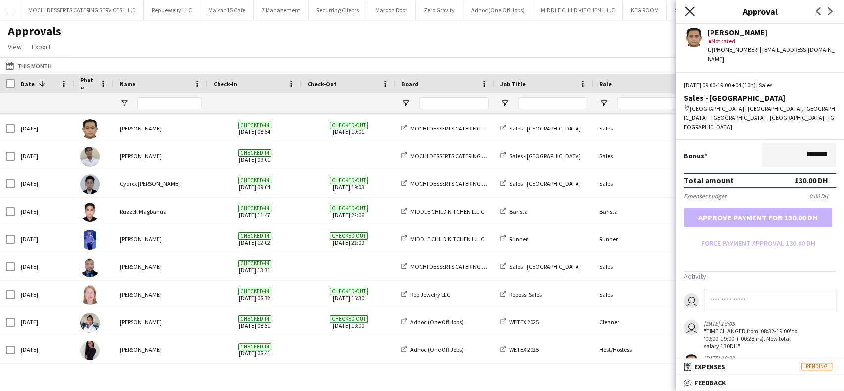
click at [691, 15] on icon "Close pop-in" at bounding box center [689, 10] width 9 height 9
